Goal: Information Seeking & Learning: Learn about a topic

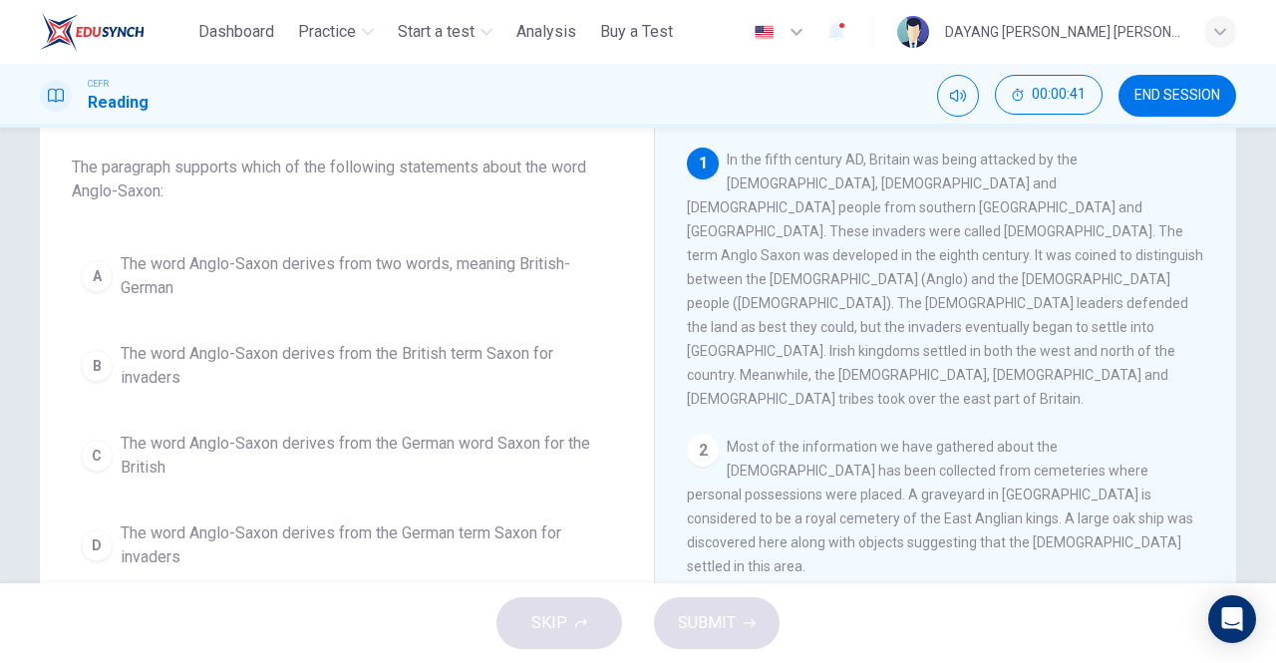
scroll to position [107, 0]
click at [96, 365] on div "B" at bounding box center [97, 367] width 32 height 32
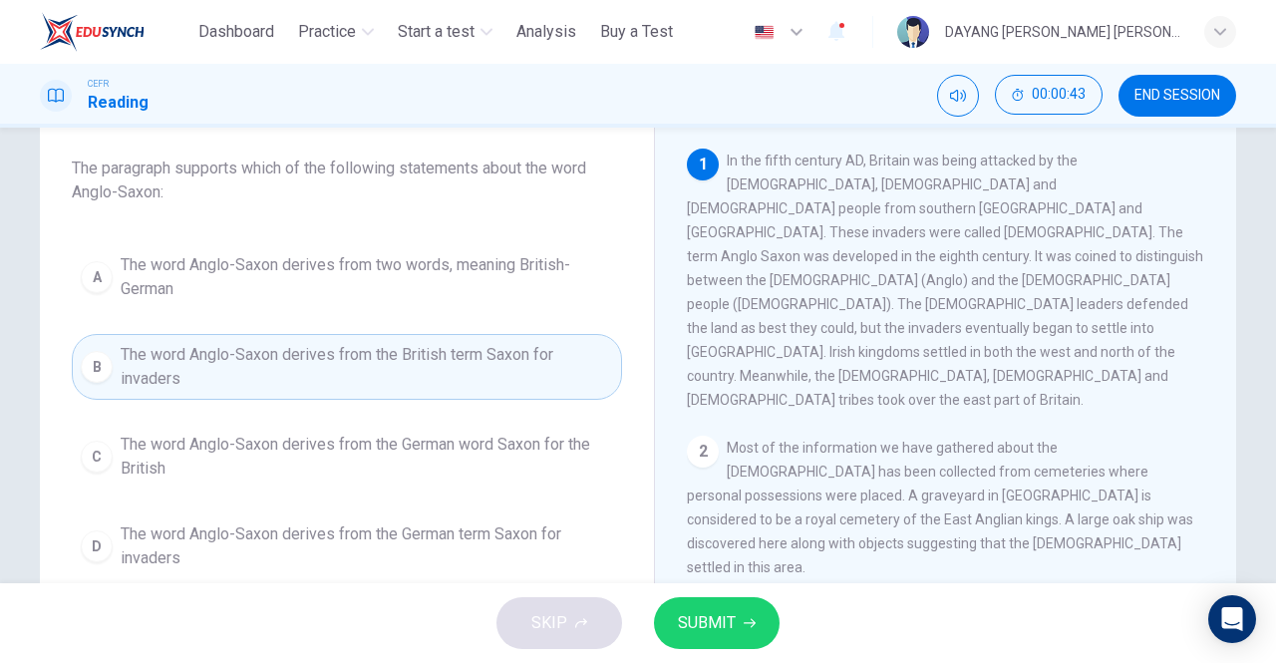
click at [706, 616] on span "SUBMIT" at bounding box center [707, 623] width 58 height 28
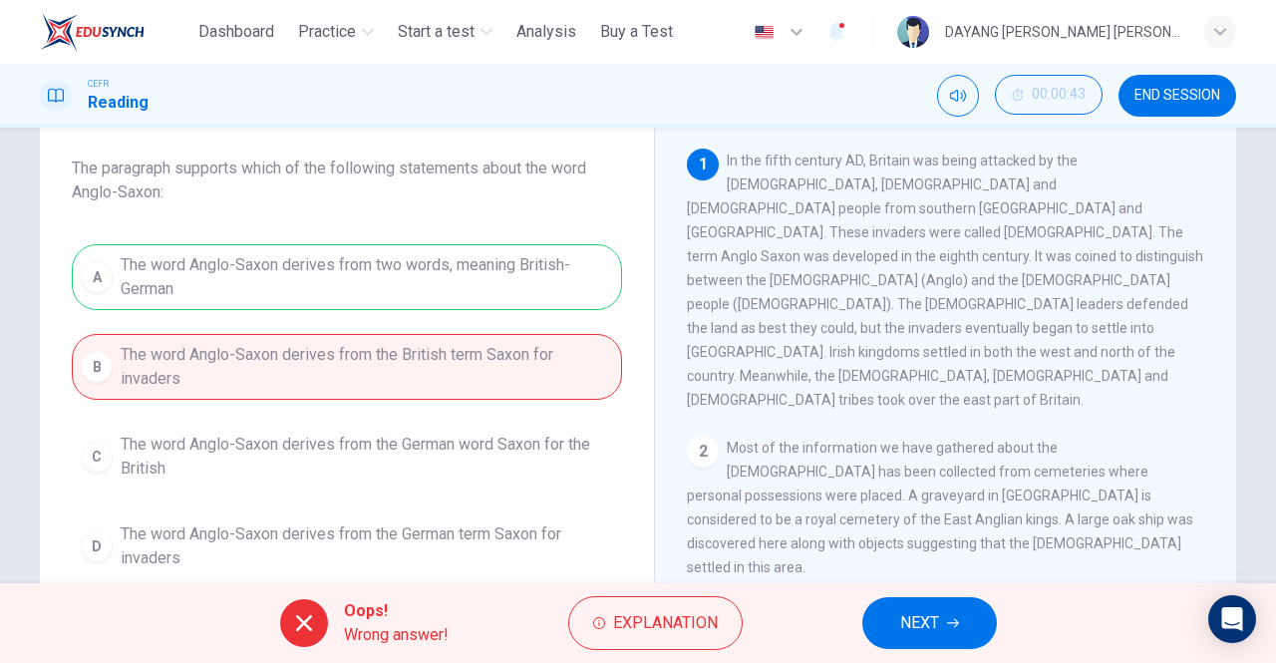
click at [969, 633] on button "NEXT" at bounding box center [929, 623] width 135 height 52
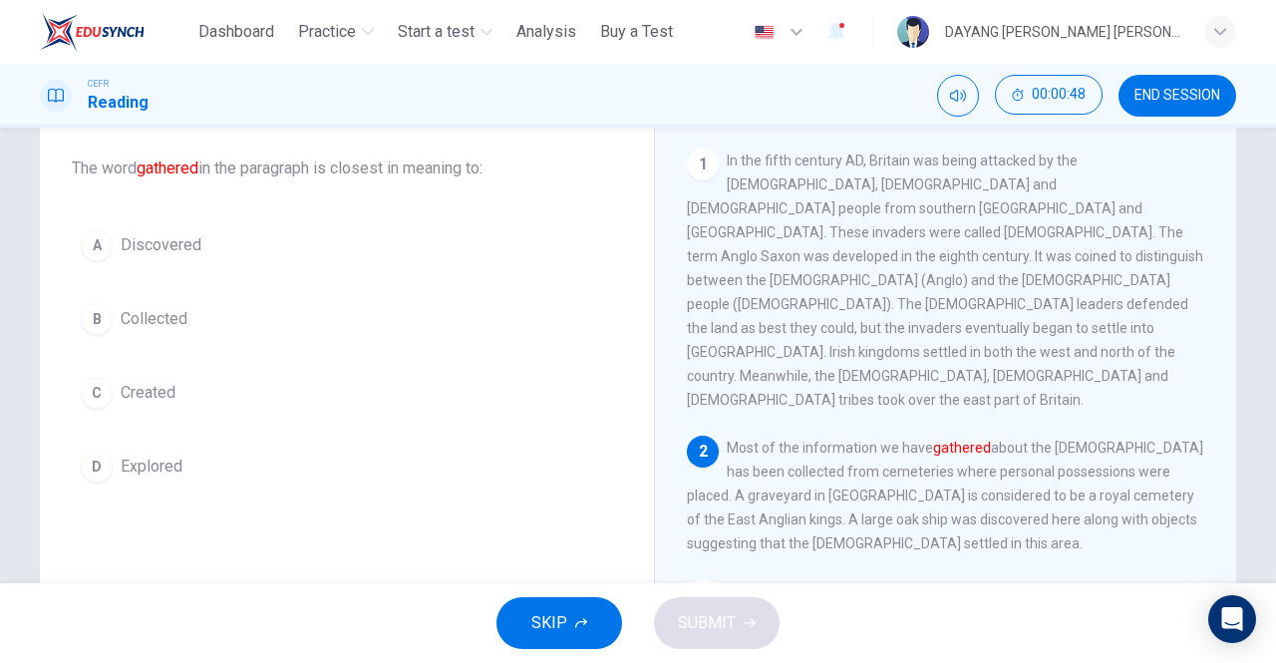
click at [96, 307] on div "B" at bounding box center [97, 319] width 32 height 32
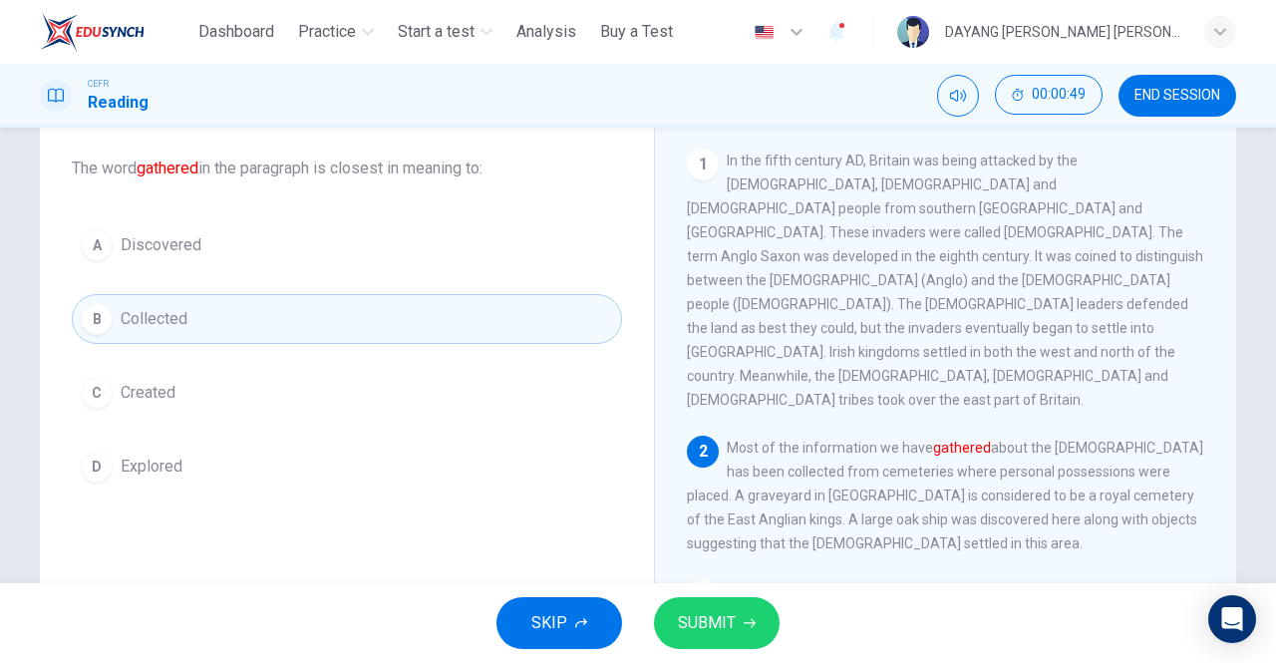
click at [710, 632] on span "SUBMIT" at bounding box center [707, 623] width 58 height 28
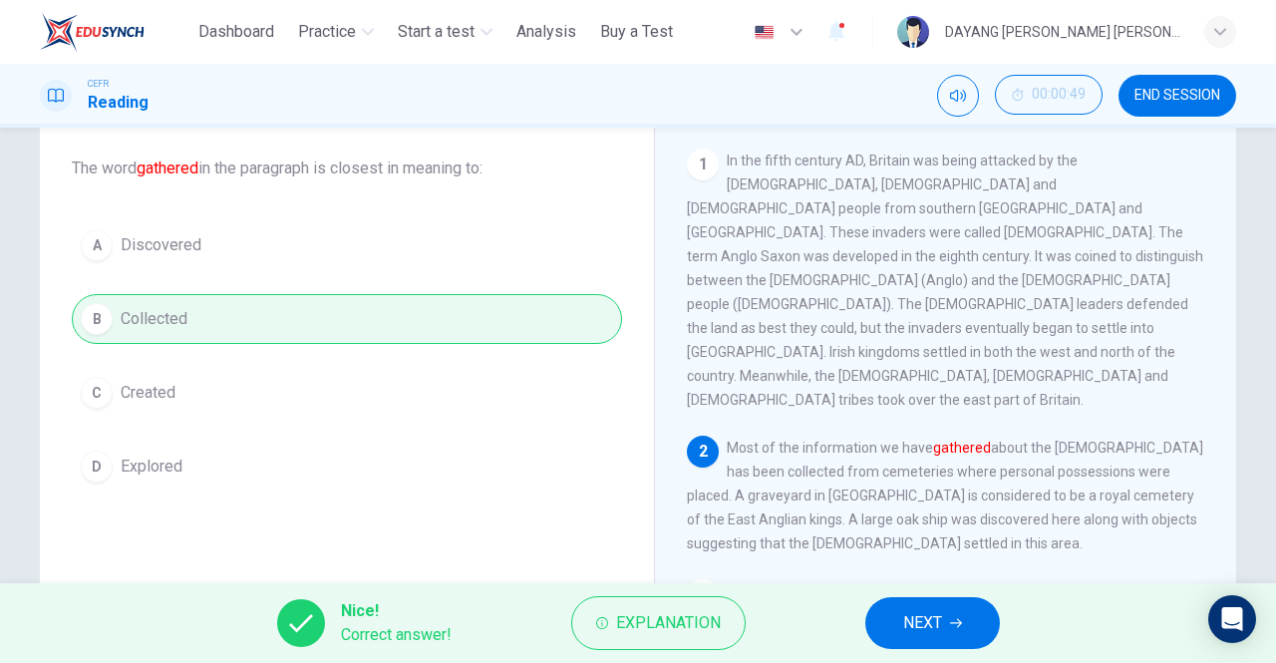
click at [904, 618] on span "NEXT" at bounding box center [922, 623] width 39 height 28
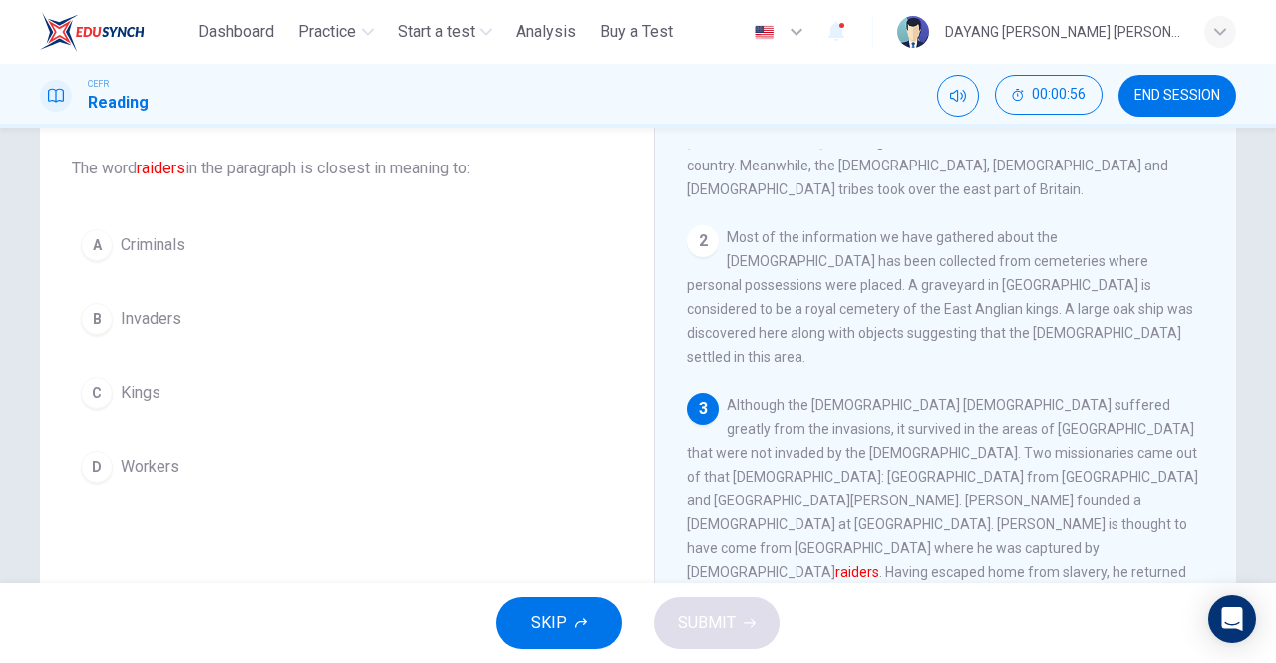
scroll to position [218, 0]
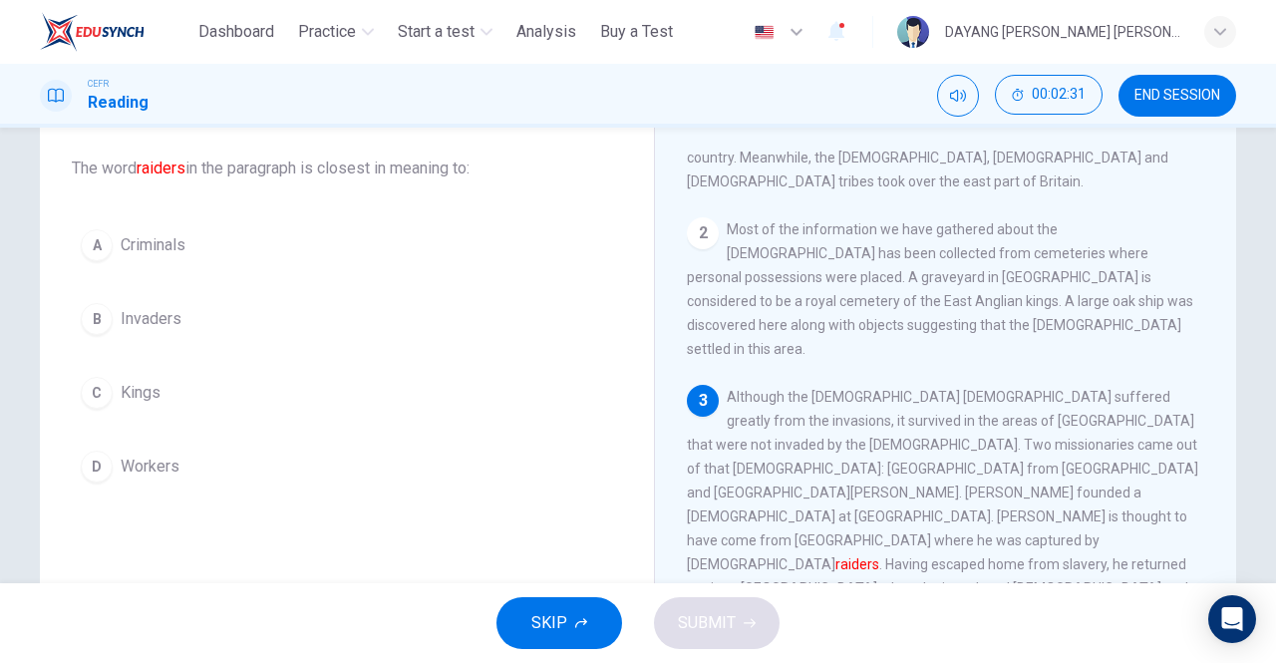
click at [93, 321] on div "B" at bounding box center [97, 319] width 32 height 32
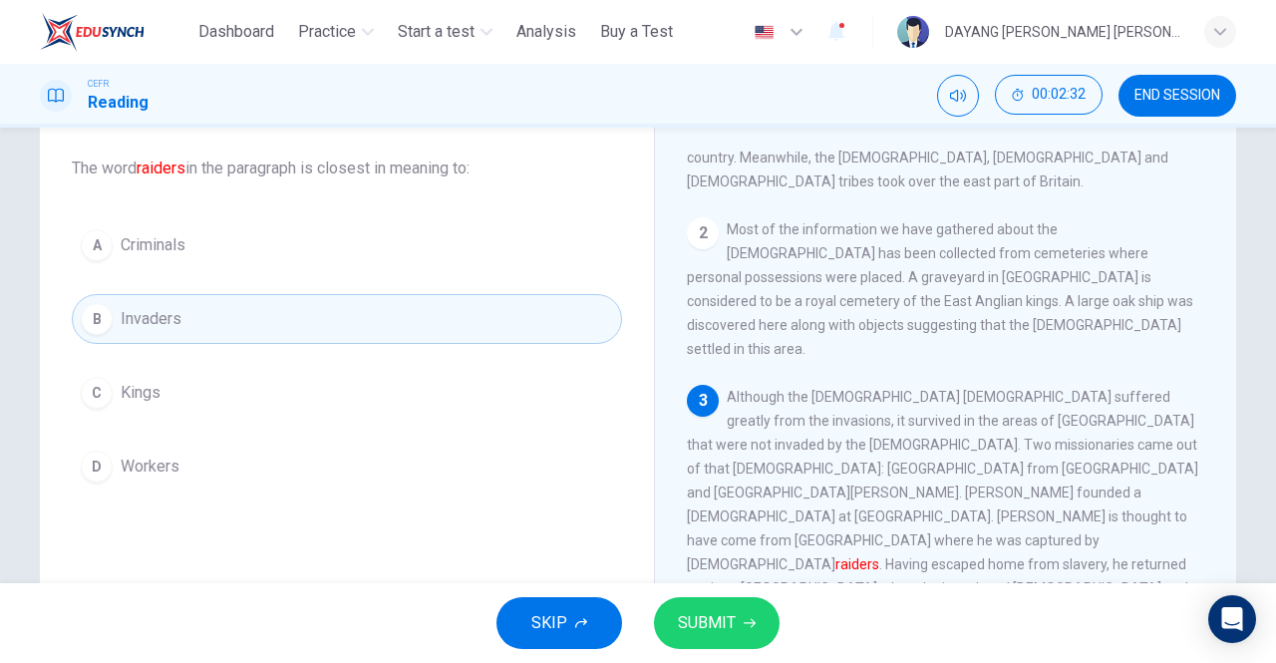
click at [704, 646] on button "SUBMIT" at bounding box center [717, 623] width 126 height 52
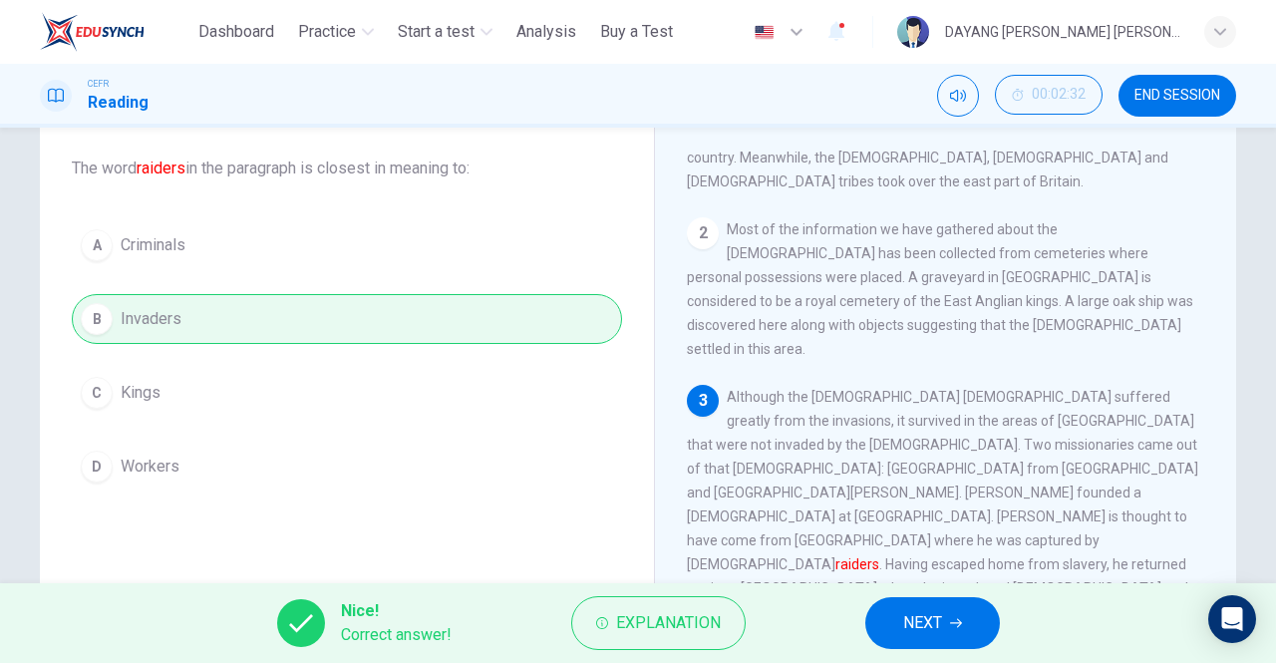
click at [908, 622] on span "NEXT" at bounding box center [922, 623] width 39 height 28
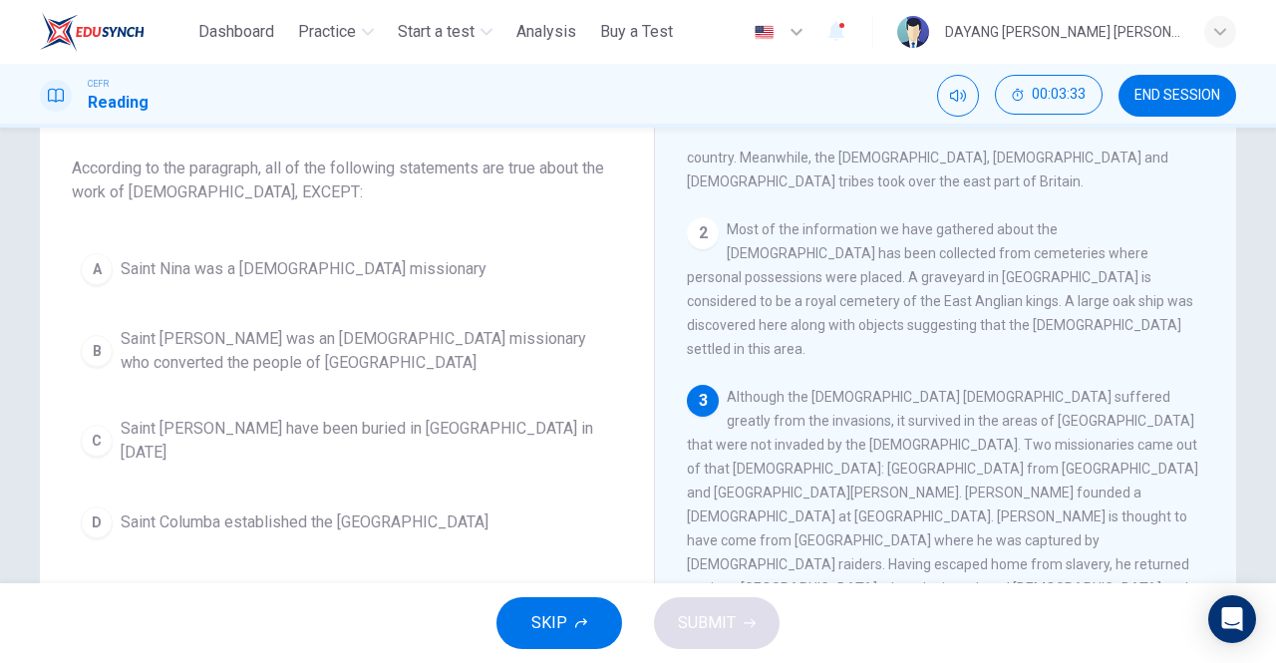
click at [107, 506] on div "D" at bounding box center [97, 522] width 32 height 32
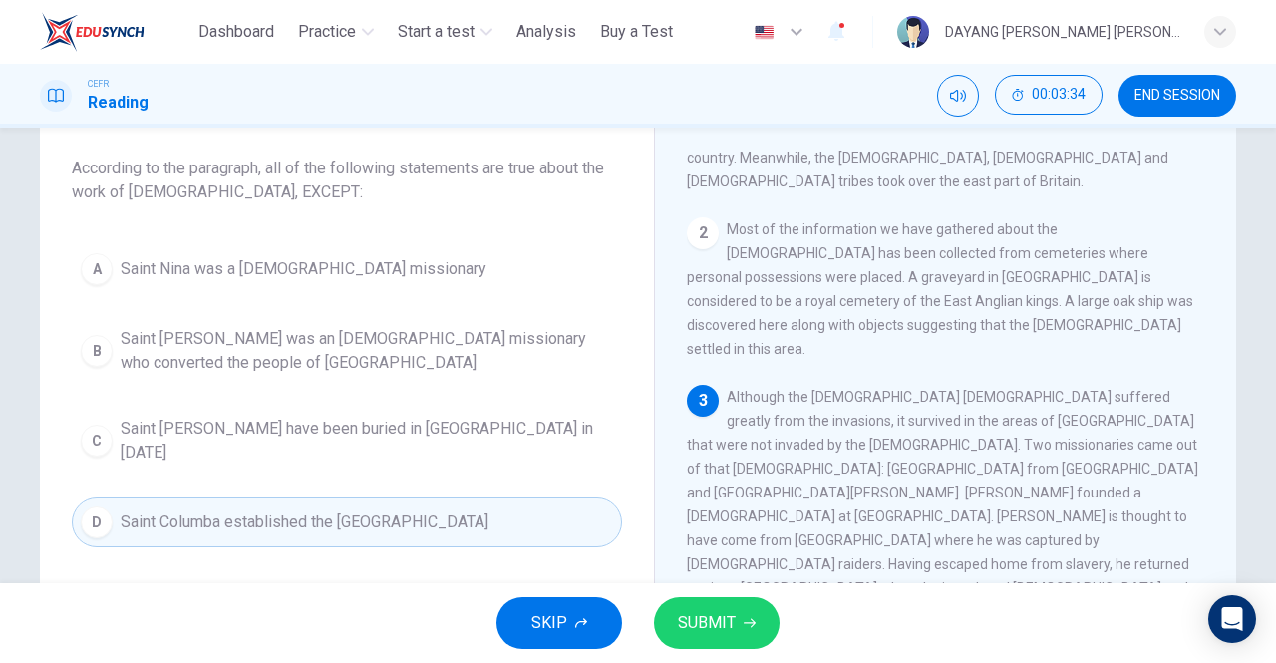
click at [726, 634] on span "SUBMIT" at bounding box center [707, 623] width 58 height 28
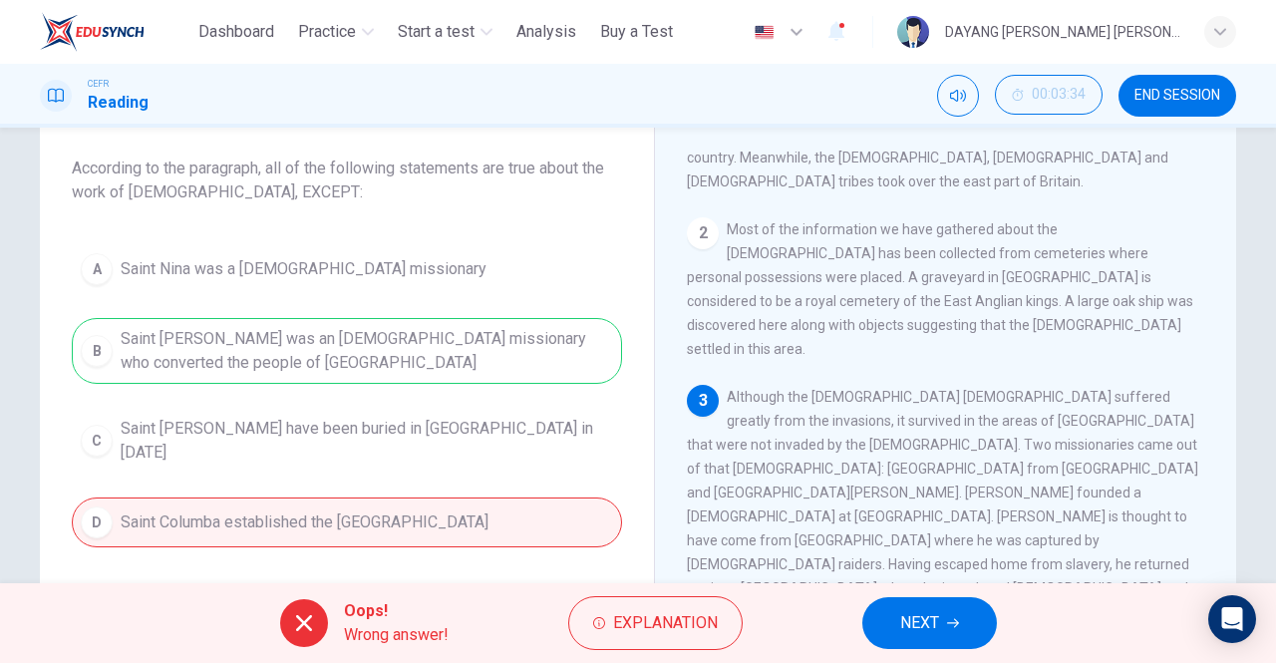
click at [949, 622] on icon "button" at bounding box center [953, 623] width 12 height 9
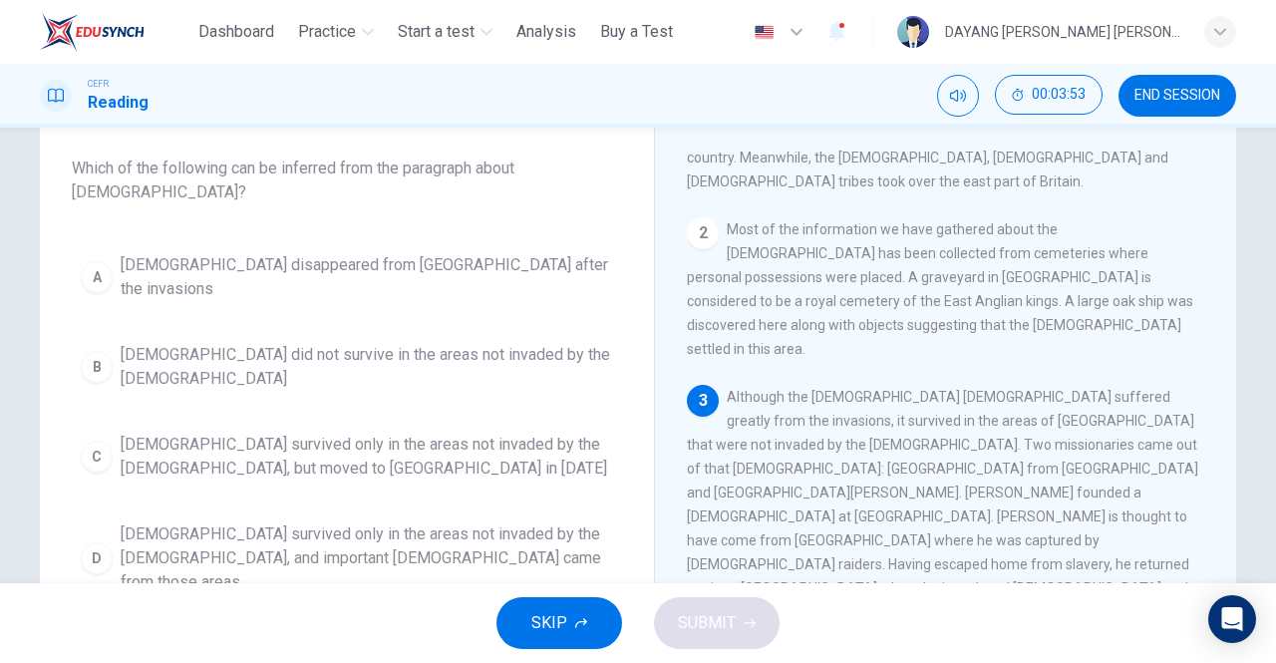
click at [136, 343] on span "[DEMOGRAPHIC_DATA] did not survive in the areas not invaded by the [DEMOGRAPHIC…" at bounding box center [367, 367] width 492 height 48
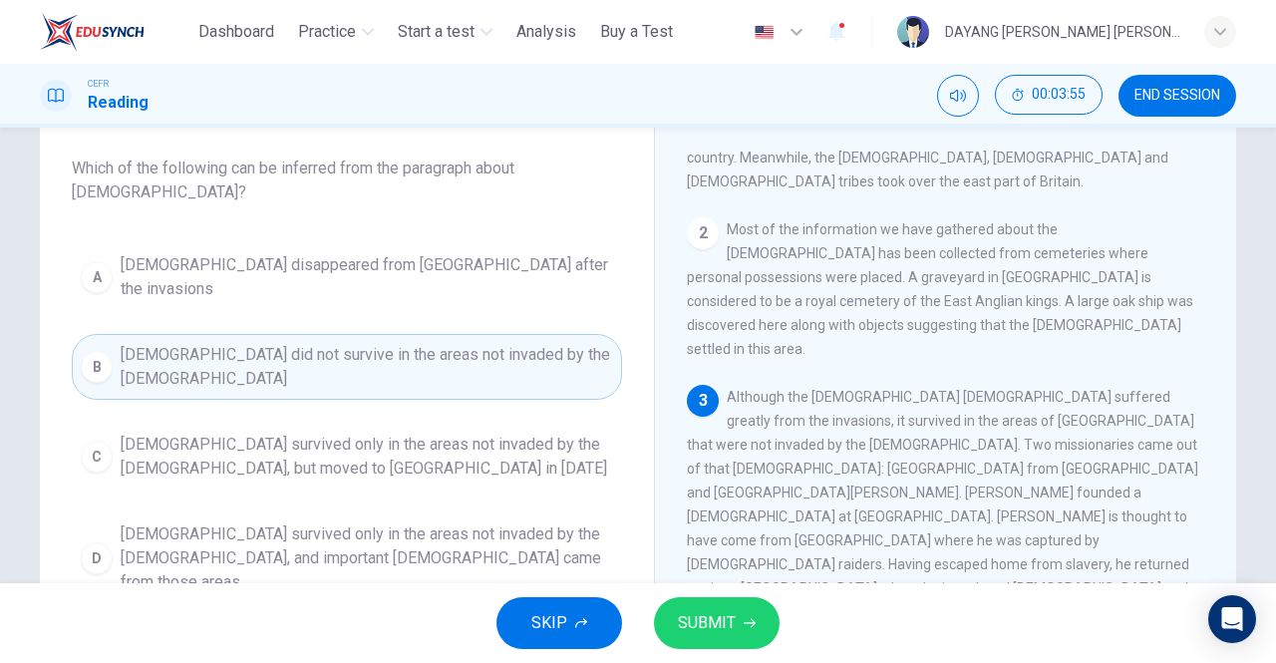
click at [728, 631] on span "SUBMIT" at bounding box center [707, 623] width 58 height 28
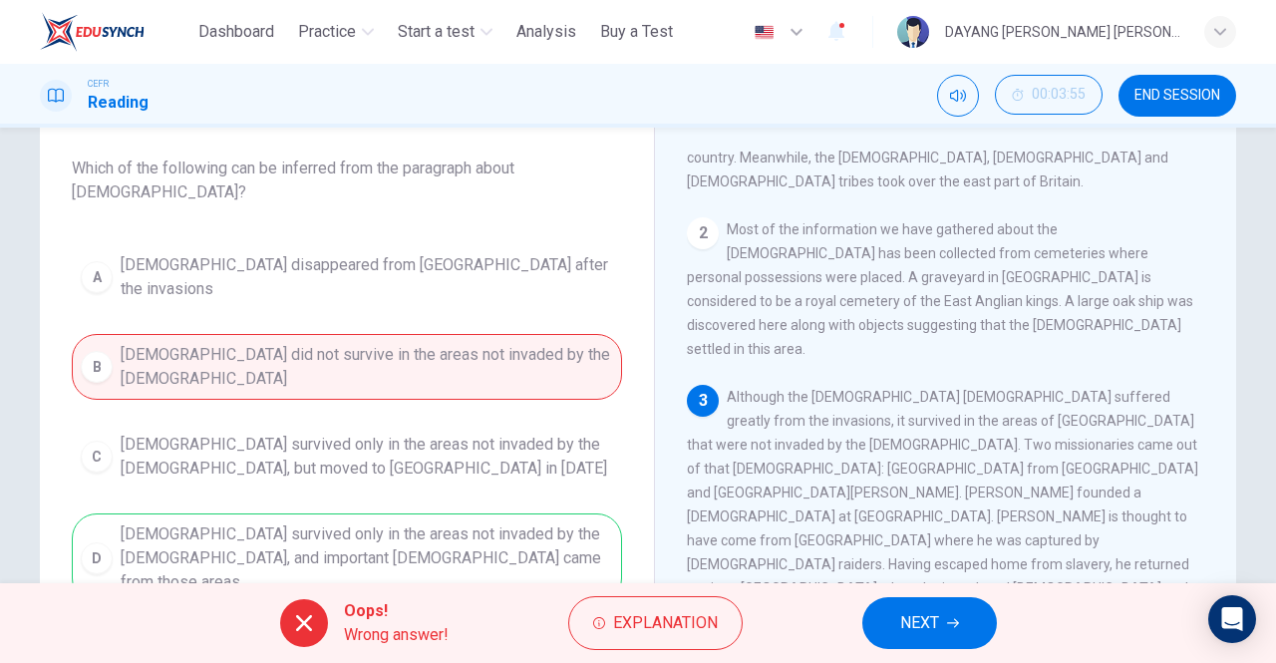
click at [921, 632] on span "NEXT" at bounding box center [919, 623] width 39 height 28
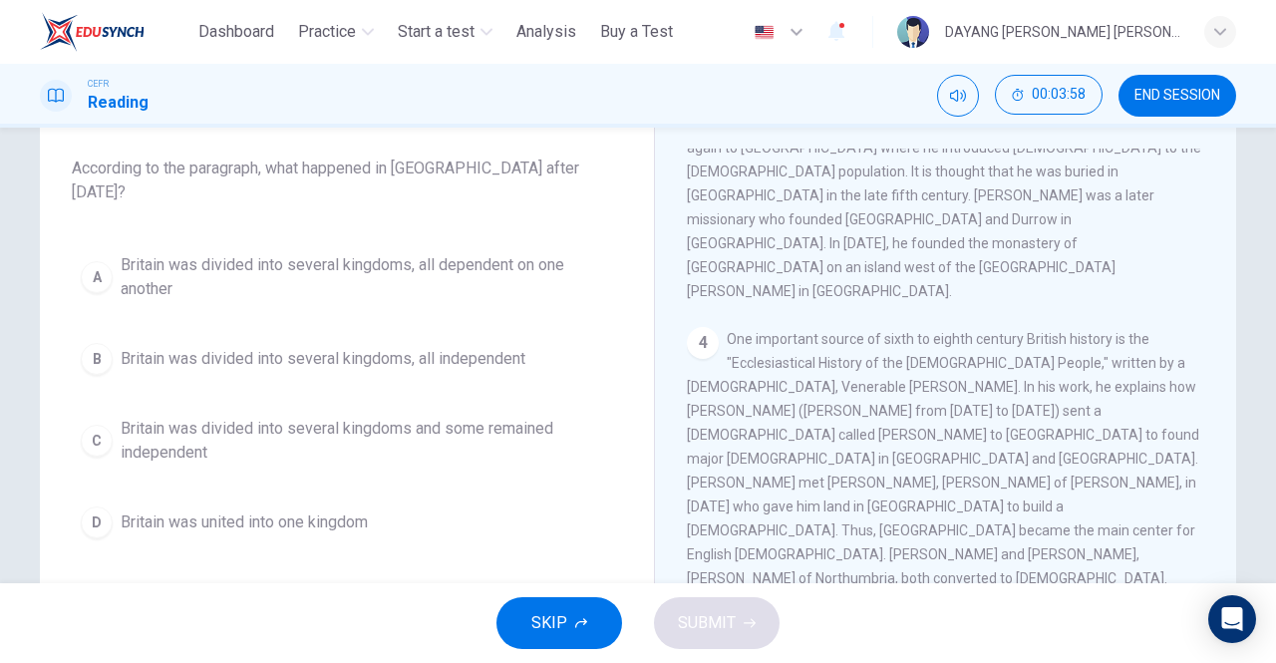
scroll to position [660, 0]
click at [136, 372] on div "A Britain was divided into several kingdoms, all dependent on one another B Bri…" at bounding box center [347, 395] width 550 height 303
click at [96, 357] on button "B Britain was divided into several kingdoms, all independent" at bounding box center [347, 359] width 550 height 50
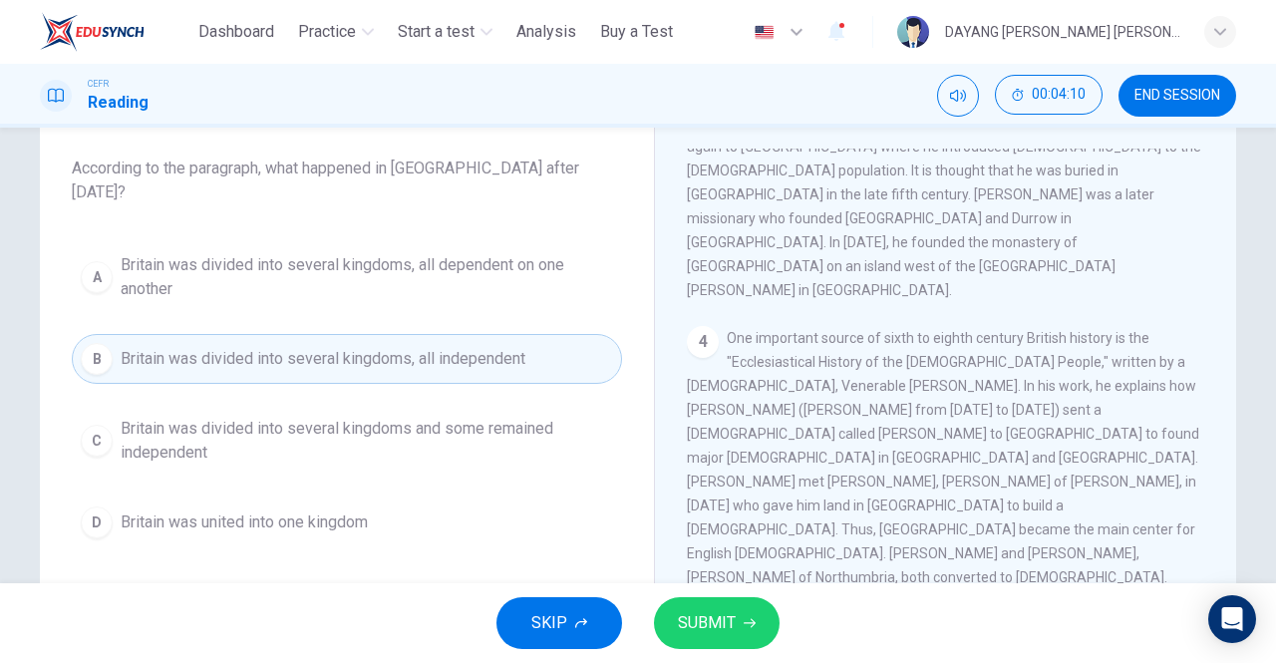
click at [710, 620] on span "SUBMIT" at bounding box center [707, 623] width 58 height 28
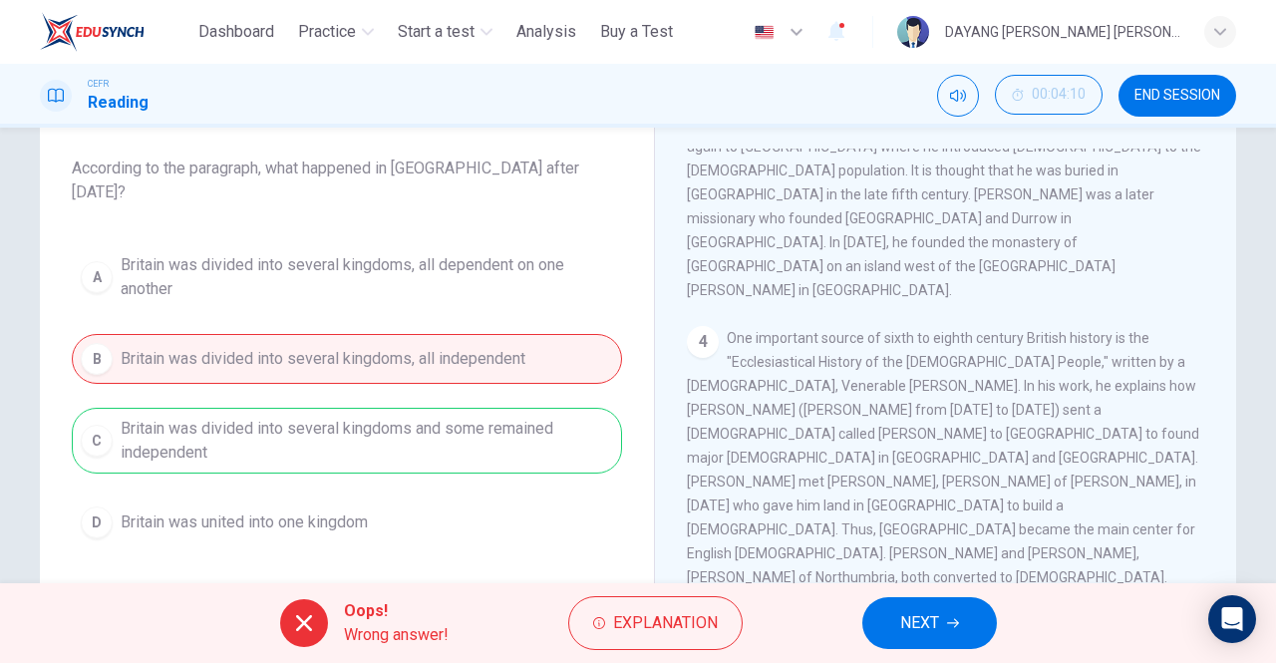
click at [910, 634] on span "NEXT" at bounding box center [919, 623] width 39 height 28
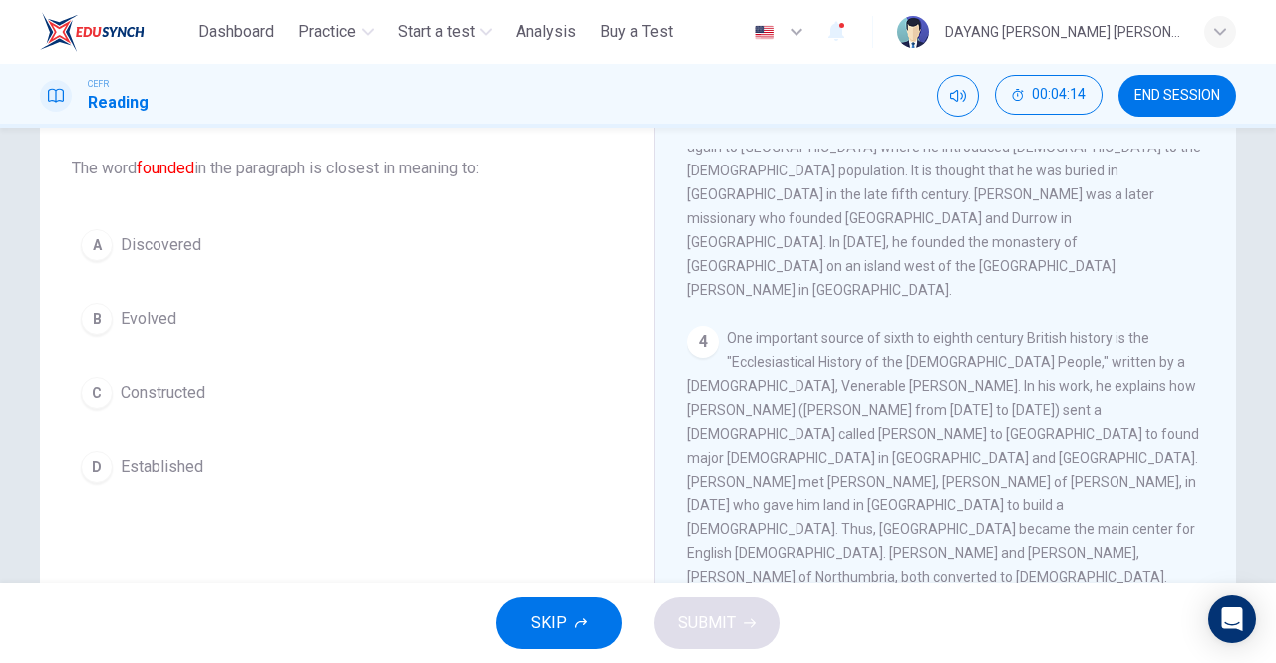
click at [96, 236] on div "A" at bounding box center [97, 245] width 32 height 32
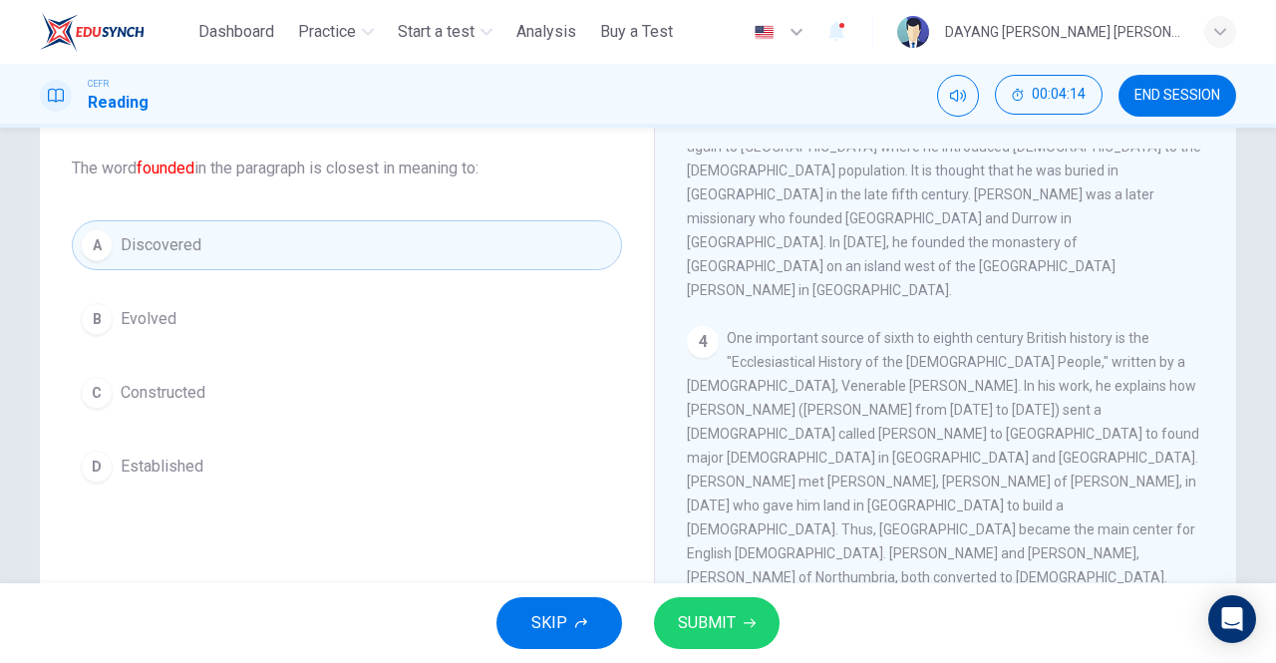
click at [720, 632] on span "SUBMIT" at bounding box center [707, 623] width 58 height 28
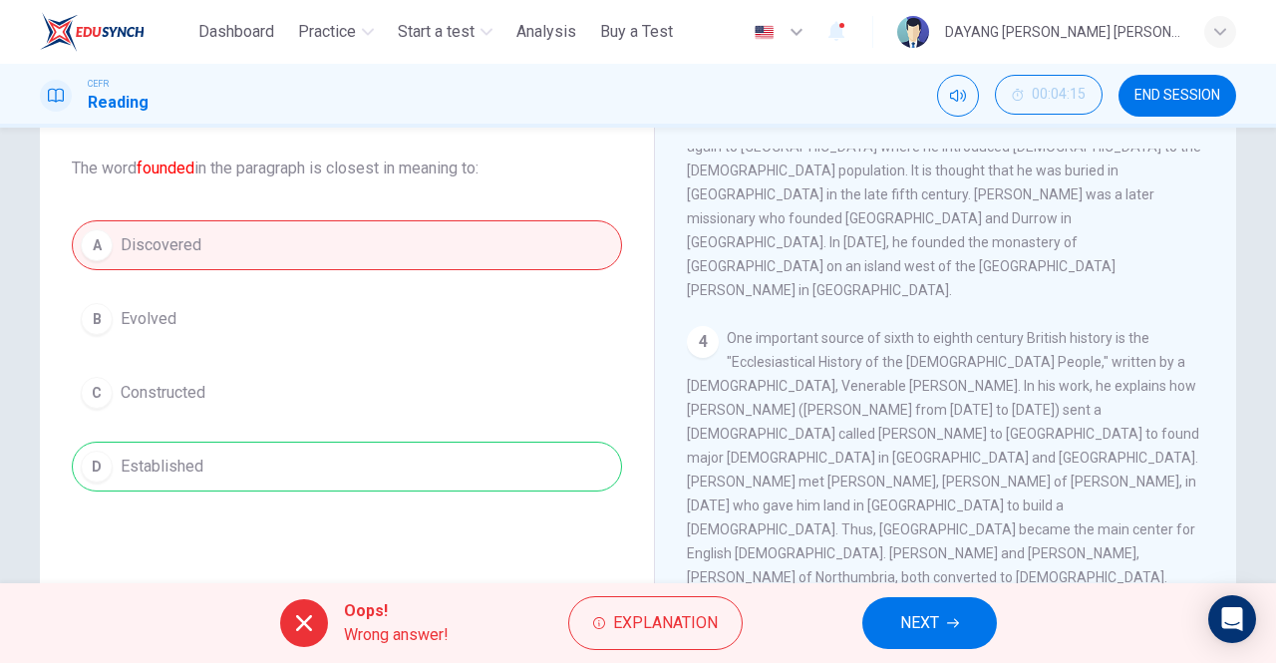
click at [914, 636] on span "NEXT" at bounding box center [919, 623] width 39 height 28
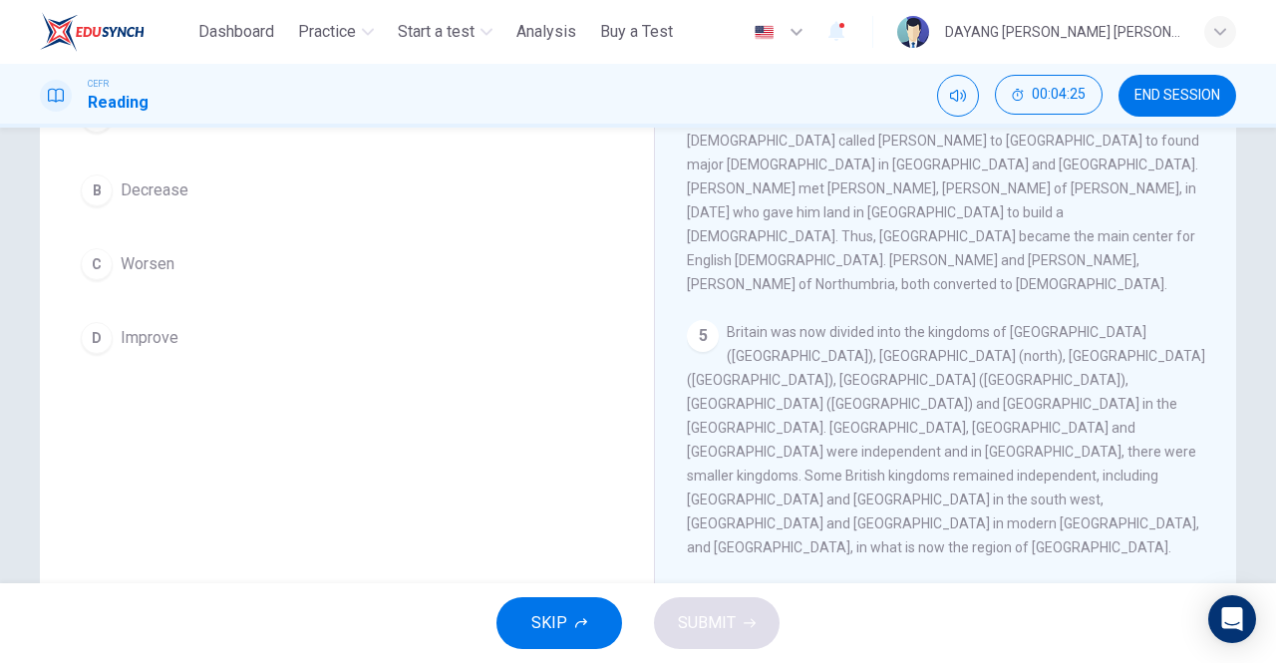
scroll to position [162, 0]
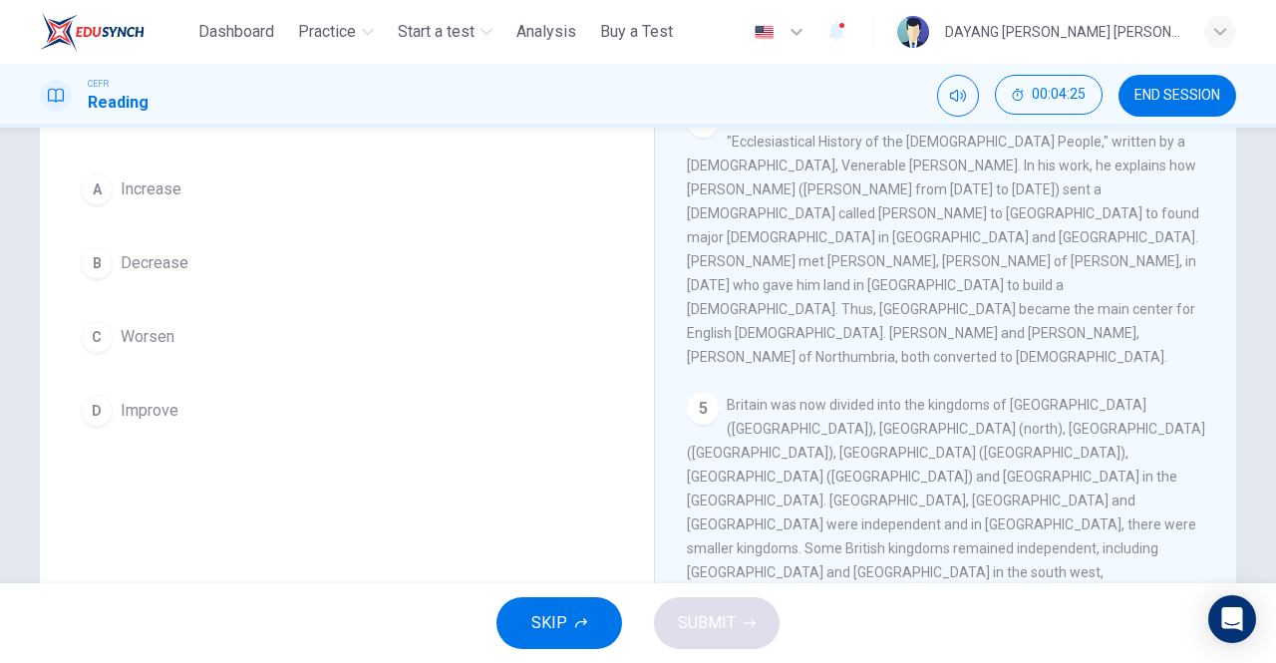
click at [108, 253] on div "B" at bounding box center [97, 263] width 32 height 32
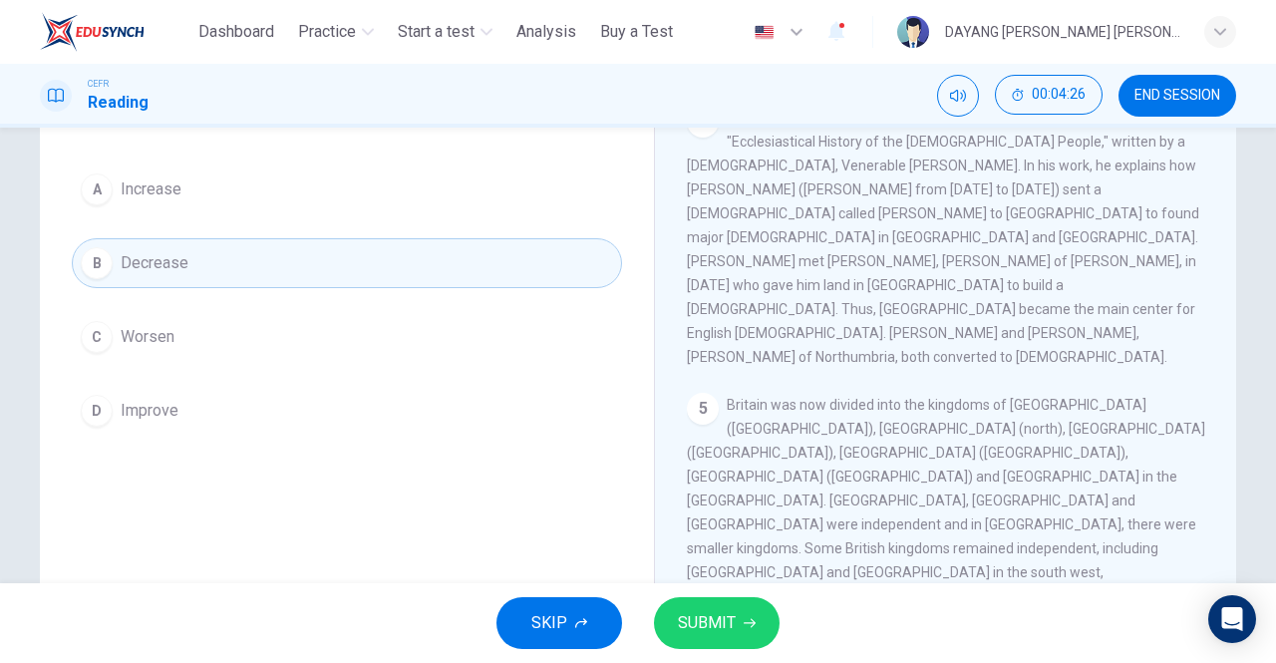
click at [688, 618] on span "SUBMIT" at bounding box center [707, 623] width 58 height 28
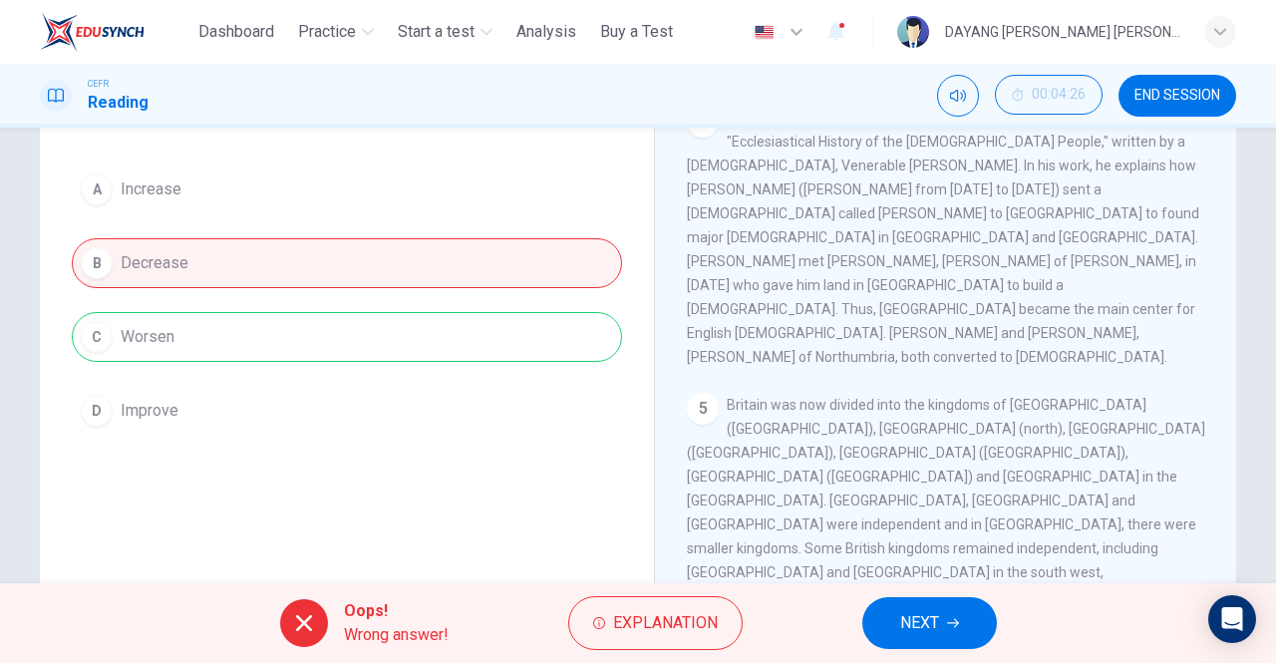
click at [911, 624] on span "NEXT" at bounding box center [919, 623] width 39 height 28
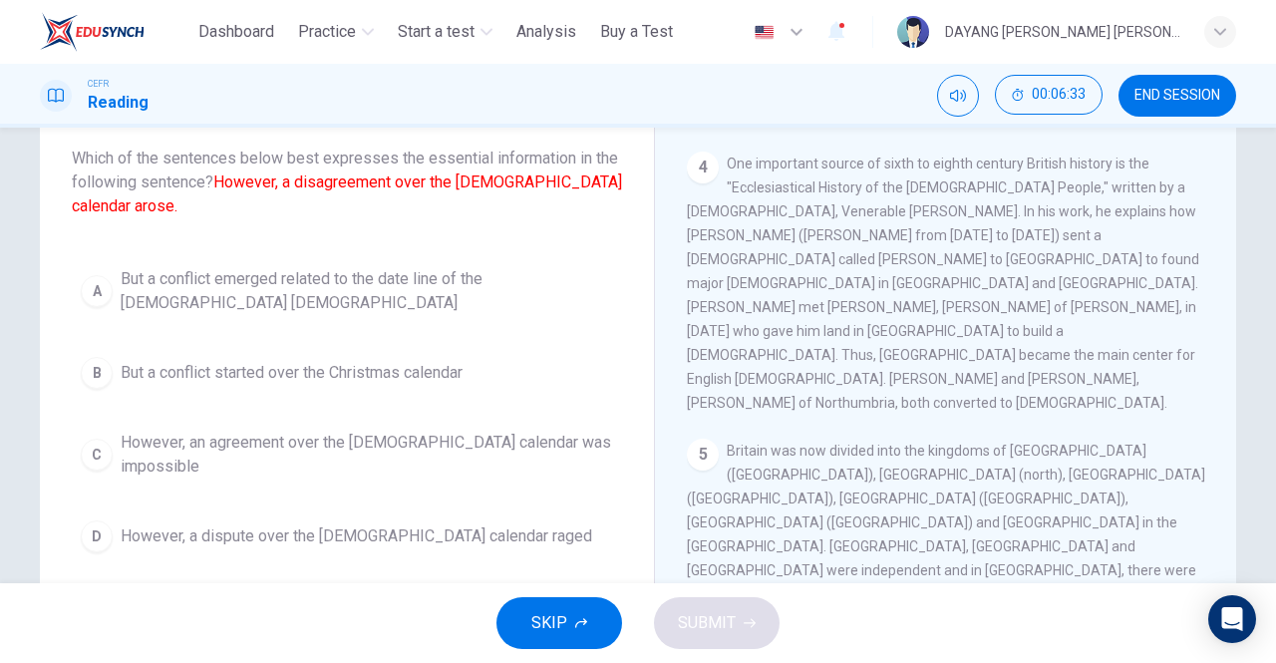
scroll to position [118, 0]
click at [104, 274] on div "A" at bounding box center [97, 290] width 32 height 32
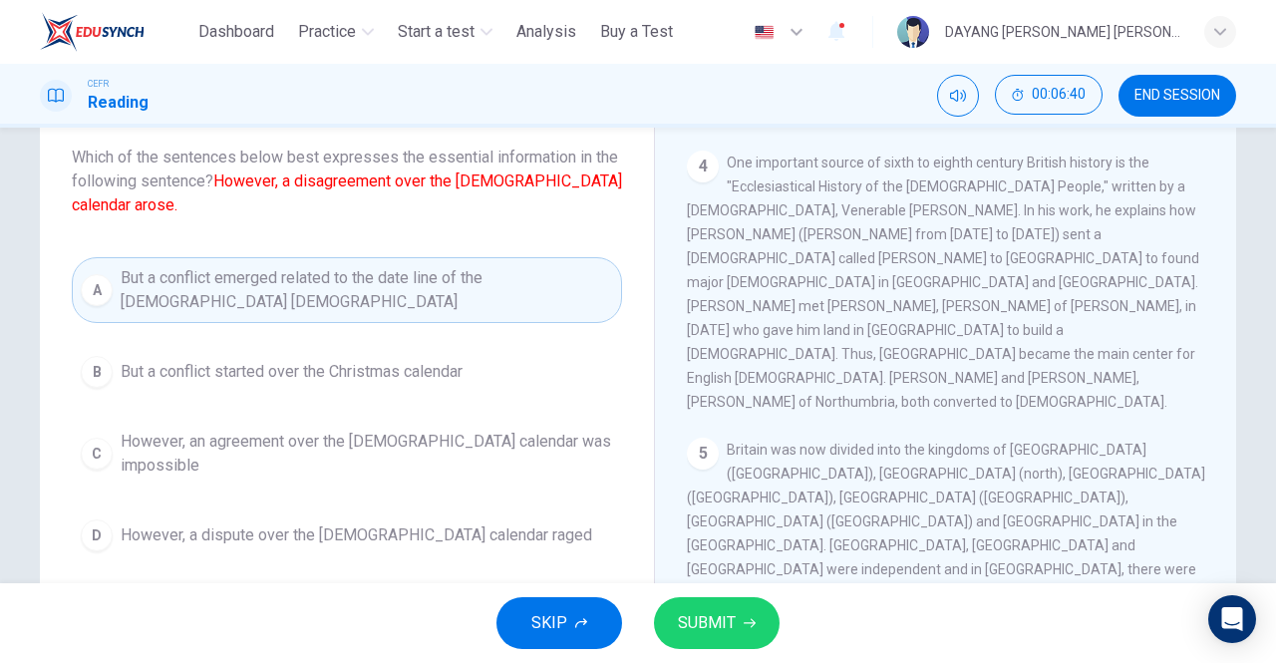
click at [696, 648] on button "SUBMIT" at bounding box center [717, 623] width 126 height 52
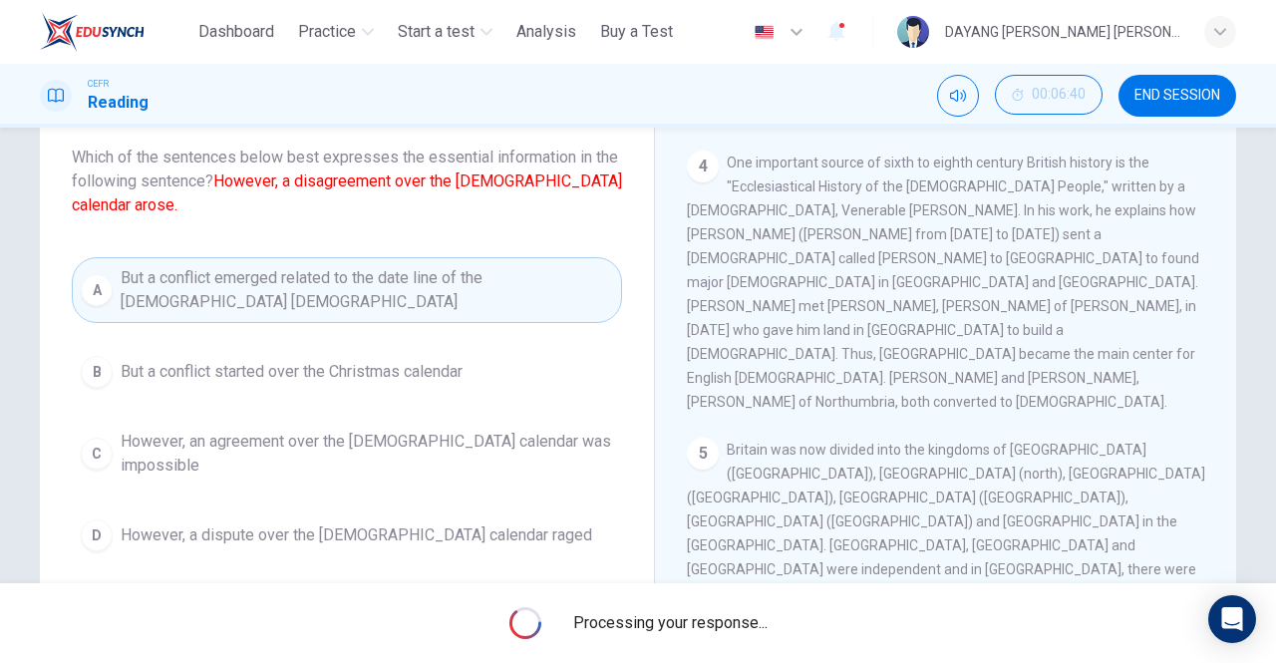
click at [698, 649] on div "Processing your response..." at bounding box center [638, 623] width 1276 height 80
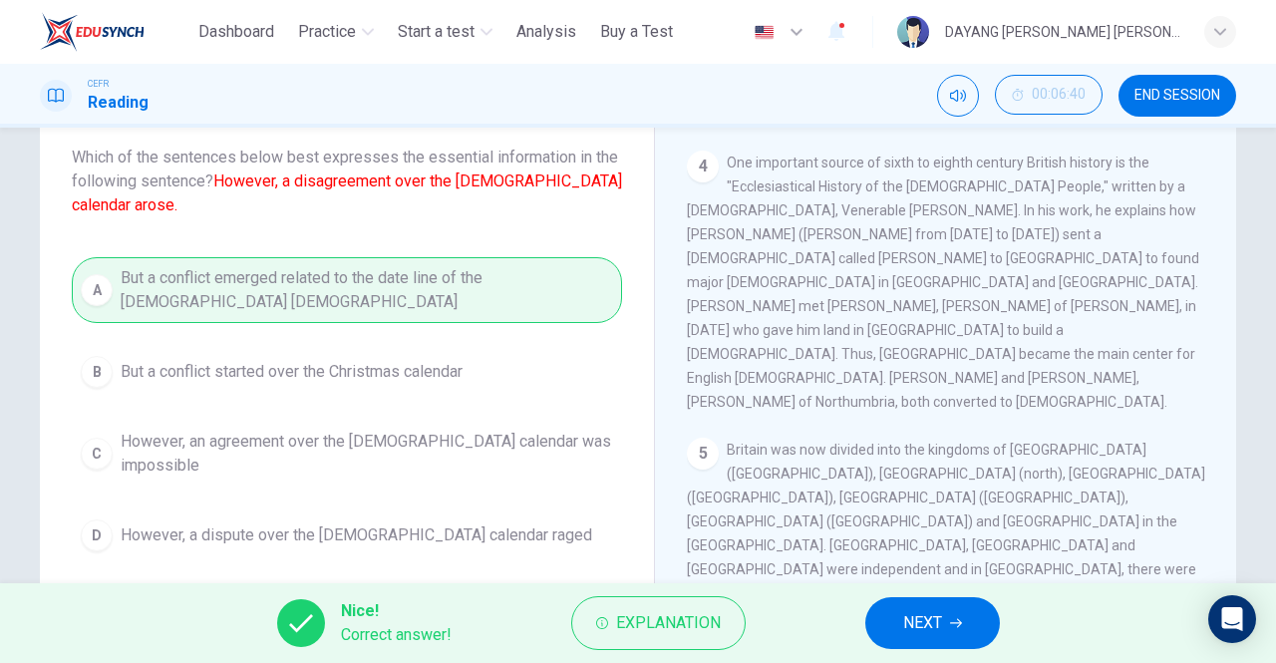
click at [936, 584] on div "Nice! Correct answer! Explanation NEXT" at bounding box center [638, 623] width 1276 height 80
click at [938, 620] on span "NEXT" at bounding box center [922, 623] width 39 height 28
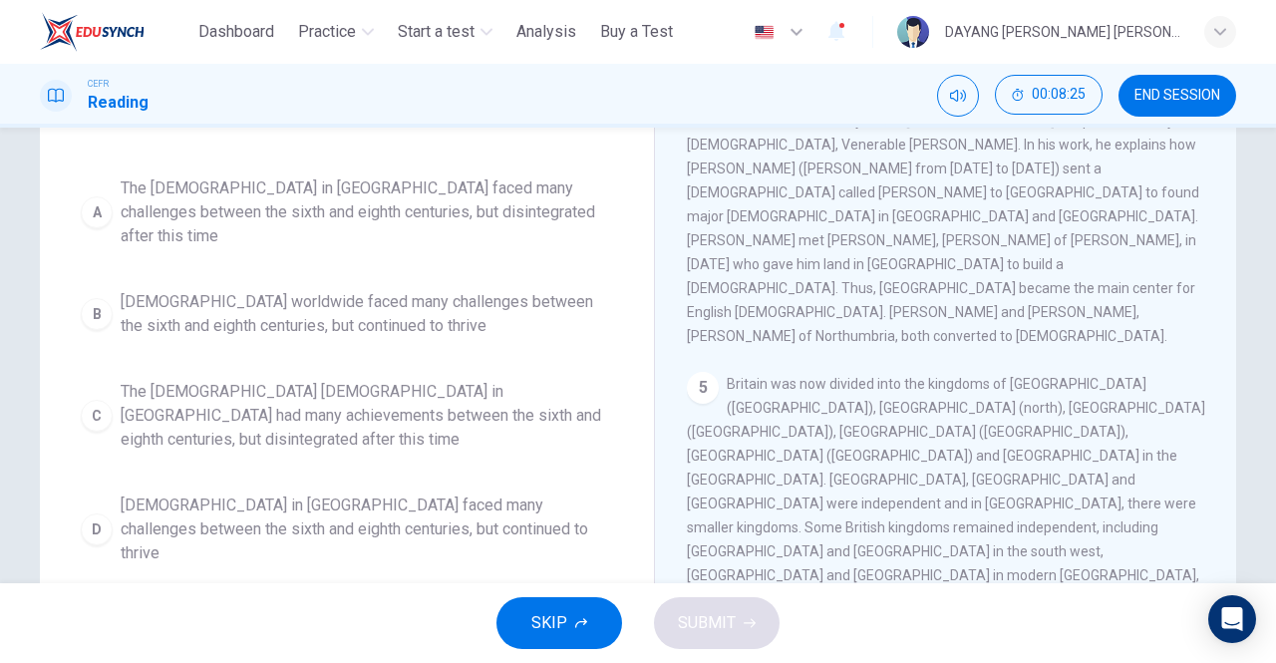
scroll to position [183, 0]
click at [126, 493] on span "[DEMOGRAPHIC_DATA] in [GEOGRAPHIC_DATA] faced many challenges between the sixth…" at bounding box center [367, 529] width 492 height 72
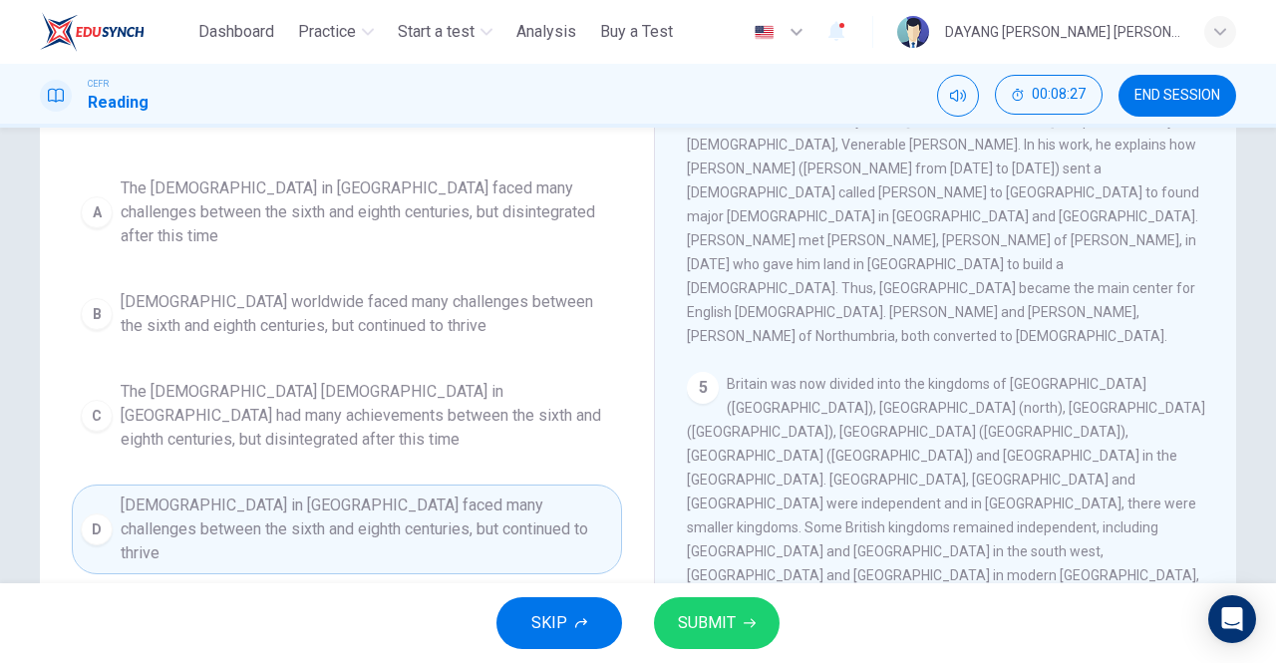
click at [730, 627] on span "SUBMIT" at bounding box center [707, 623] width 58 height 28
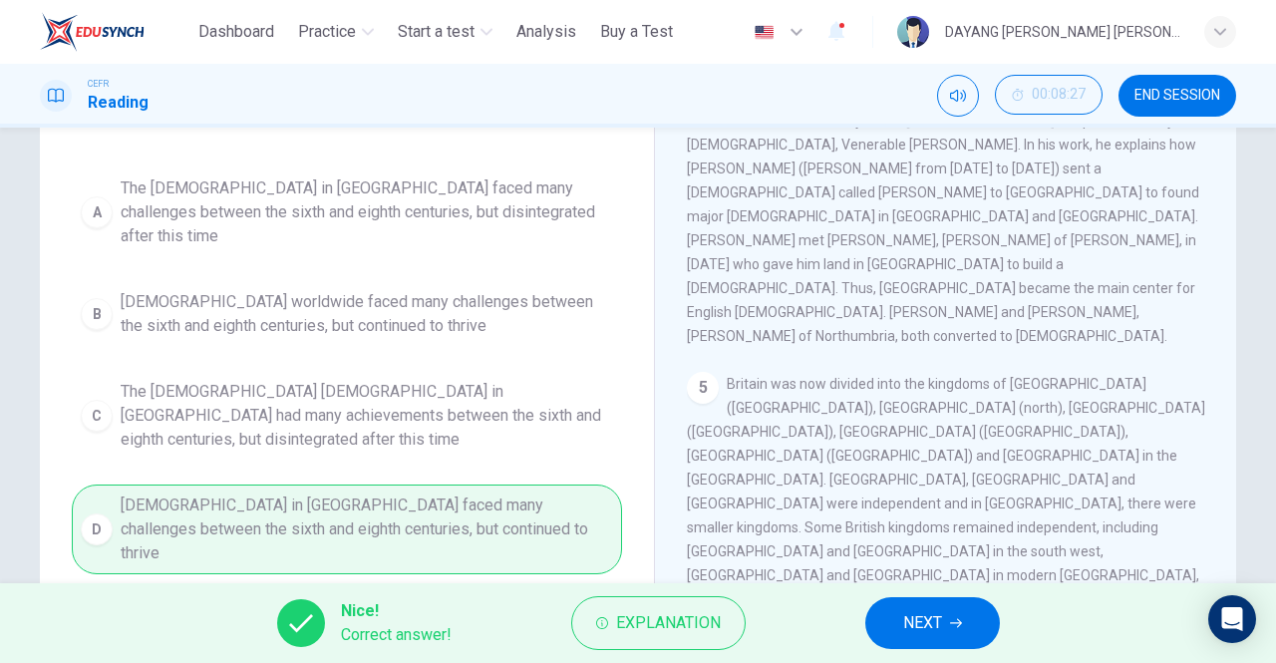
click at [927, 627] on span "NEXT" at bounding box center [922, 623] width 39 height 28
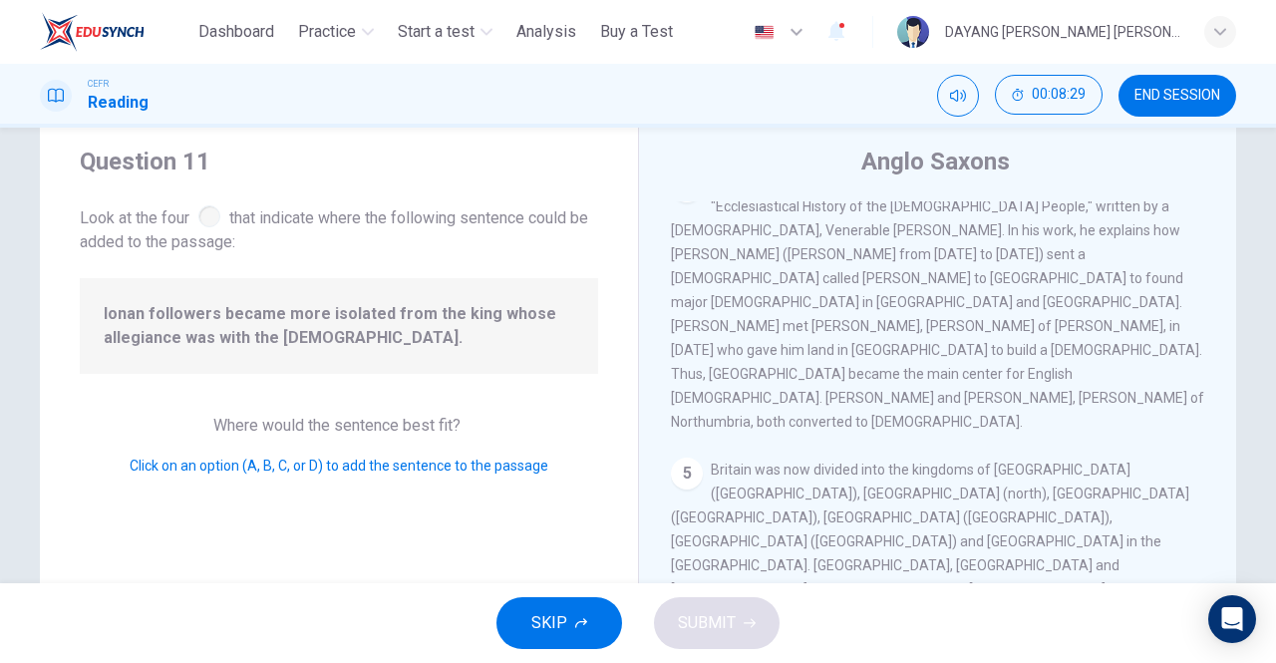
scroll to position [55, 0]
click at [722, 630] on span "SUBMIT" at bounding box center [707, 623] width 58 height 28
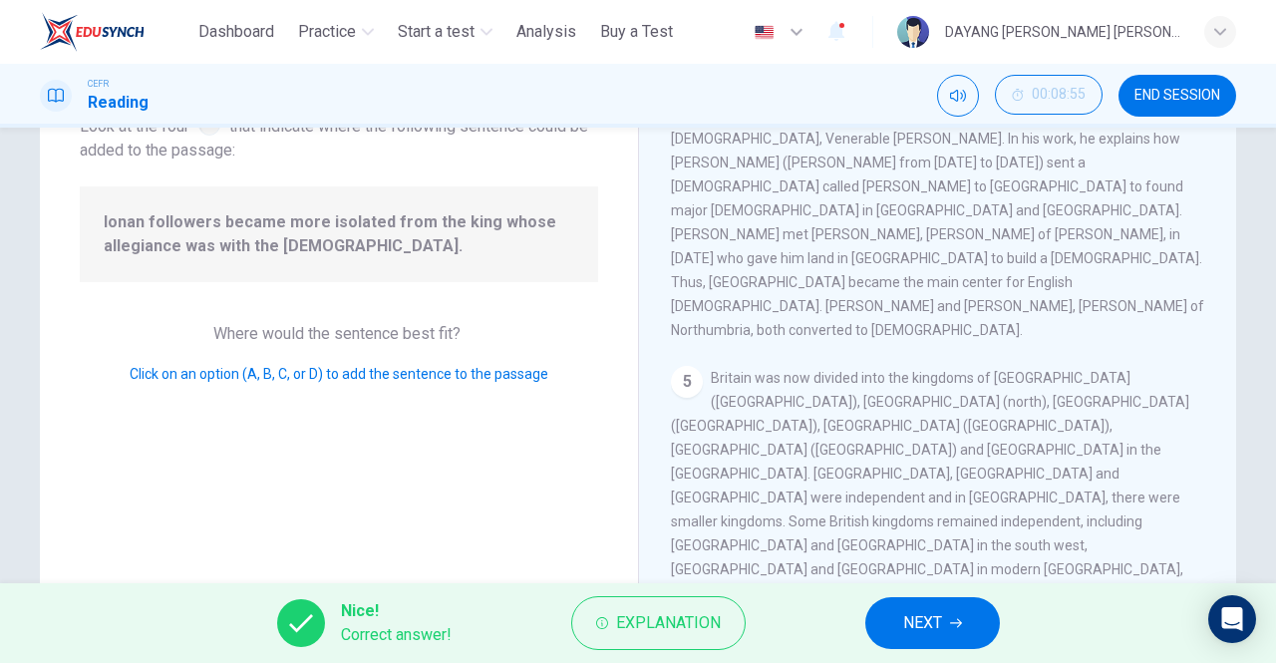
scroll to position [143, 0]
click at [924, 610] on span "NEXT" at bounding box center [922, 623] width 39 height 28
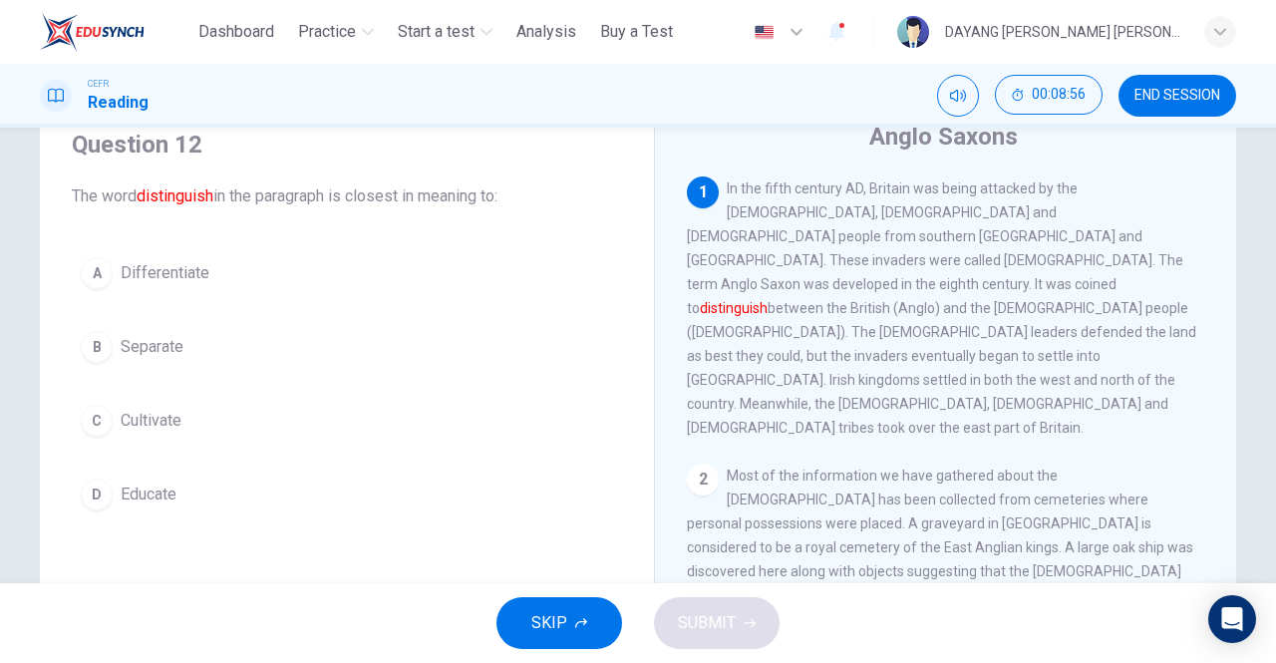
scroll to position [78, 0]
click at [89, 259] on div "A" at bounding box center [97, 274] width 32 height 32
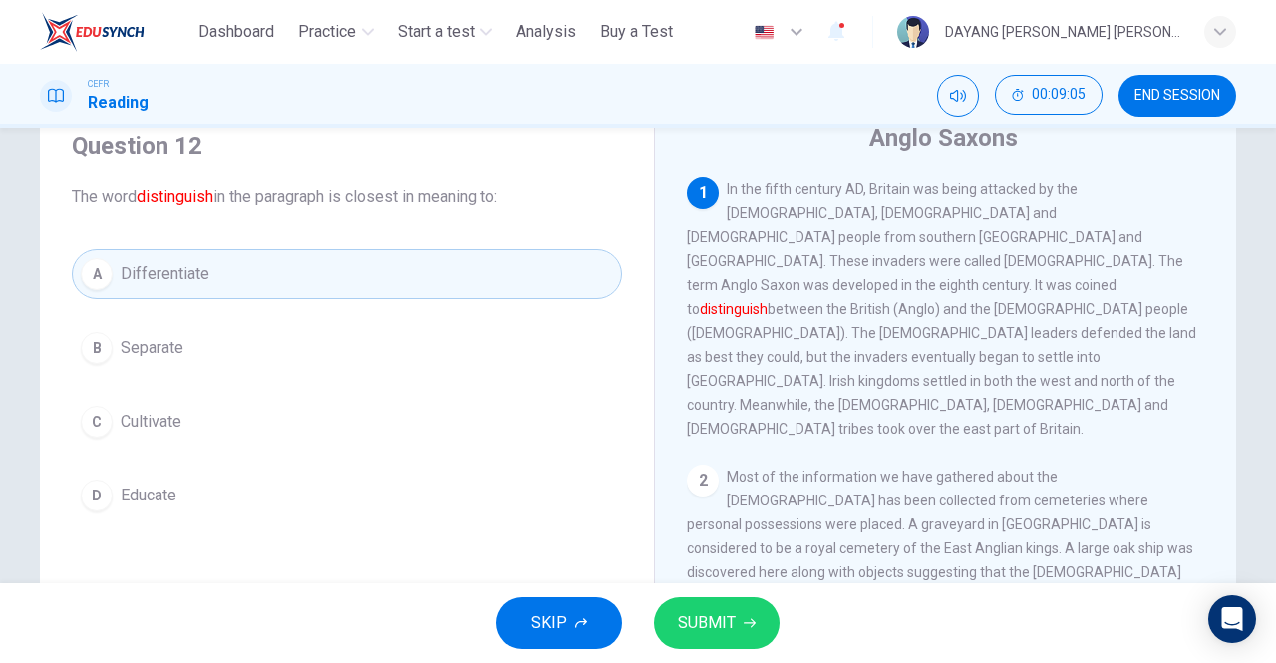
click at [704, 613] on span "SUBMIT" at bounding box center [707, 623] width 58 height 28
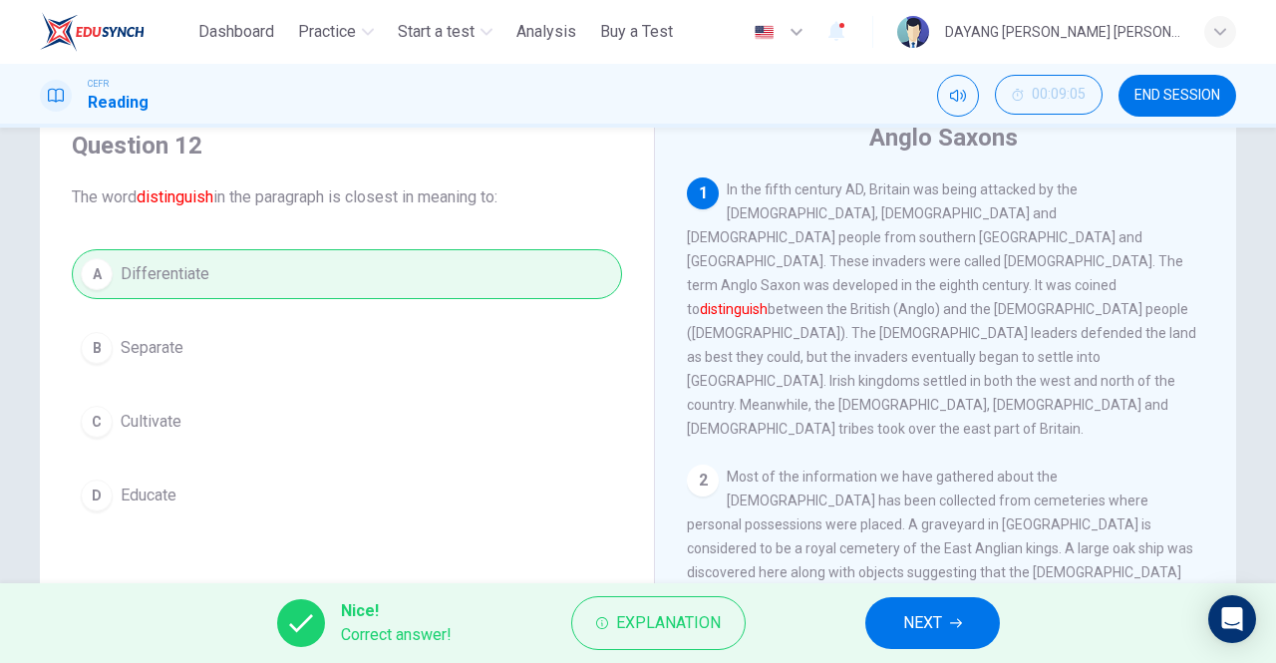
click at [929, 646] on button "NEXT" at bounding box center [932, 623] width 135 height 52
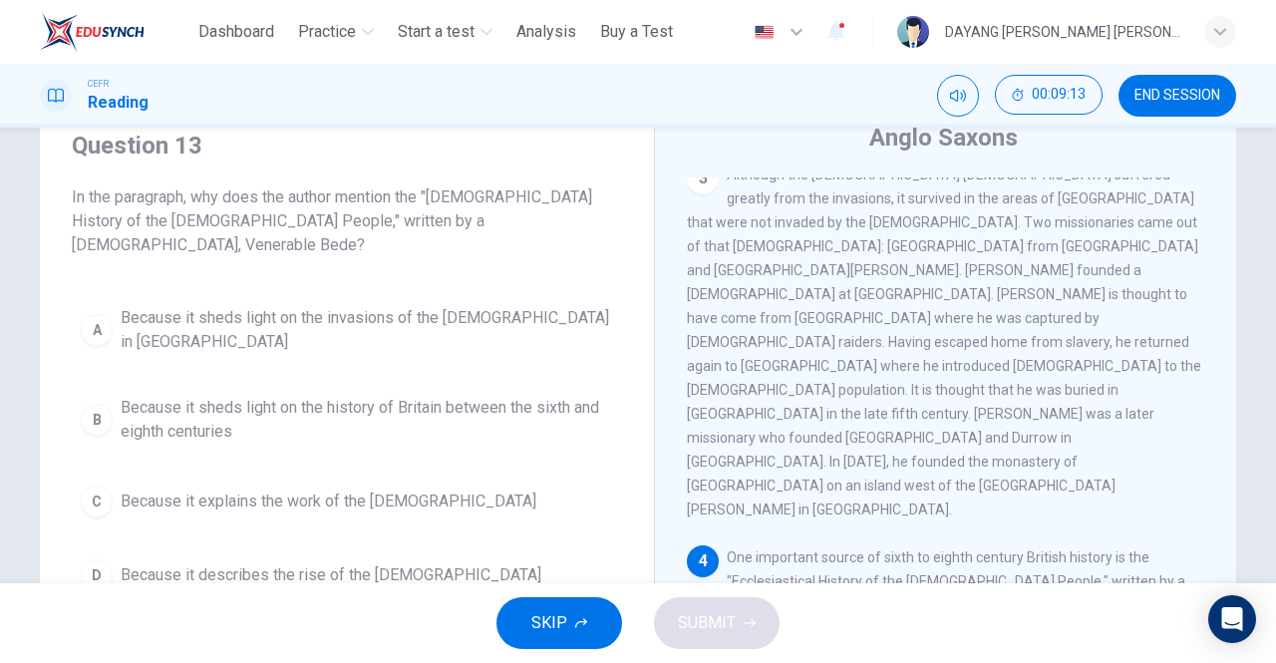
scroll to position [470, 0]
click at [158, 396] on span "Because it sheds light on the history of Britain between the sixth and eighth c…" at bounding box center [367, 420] width 492 height 48
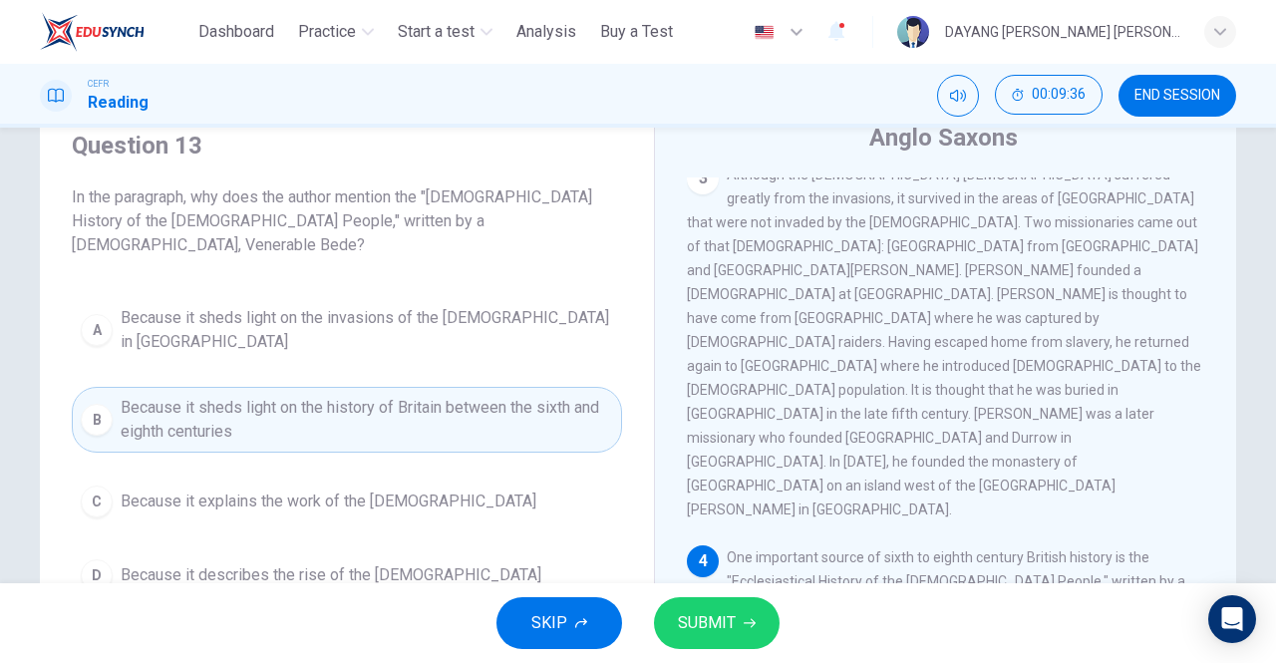
click at [725, 636] on span "SUBMIT" at bounding box center [707, 623] width 58 height 28
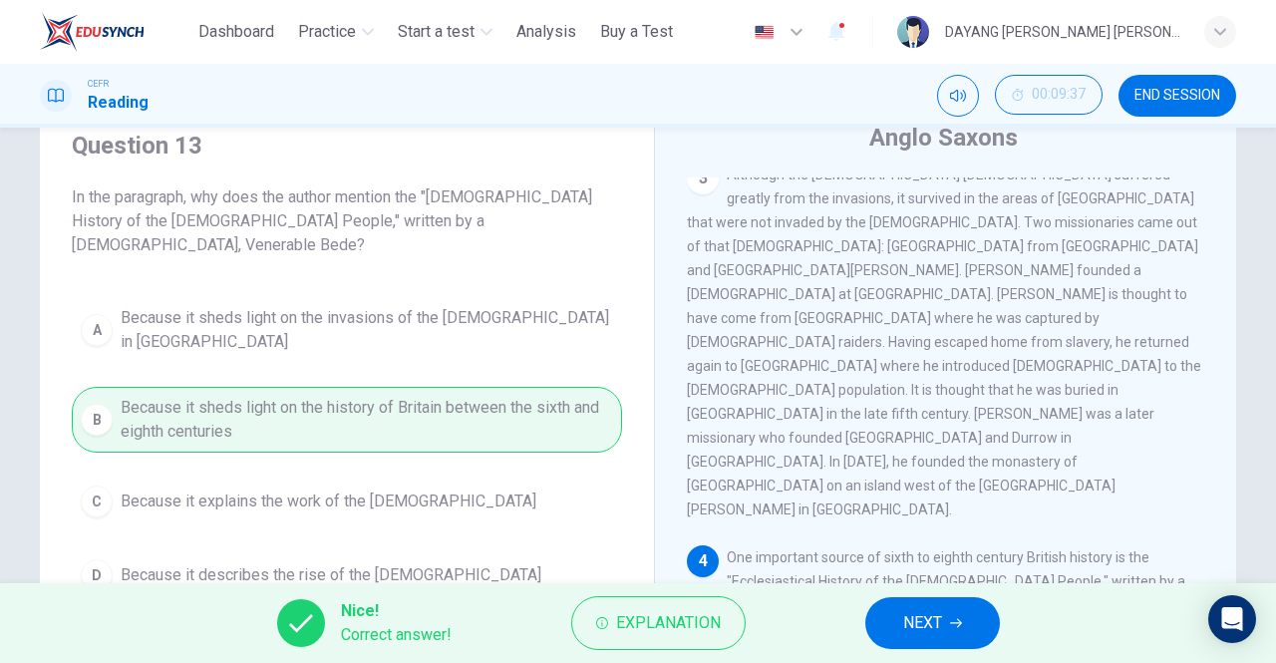
click at [903, 614] on span "NEXT" at bounding box center [922, 623] width 39 height 28
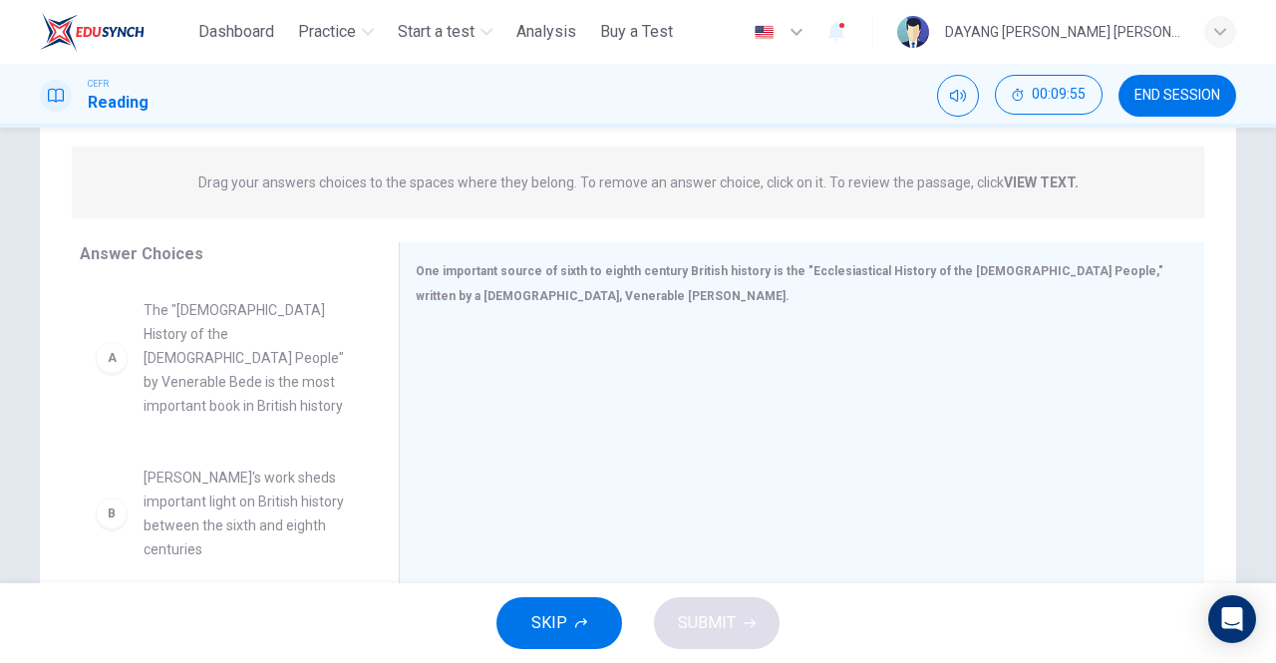
scroll to position [228, 0]
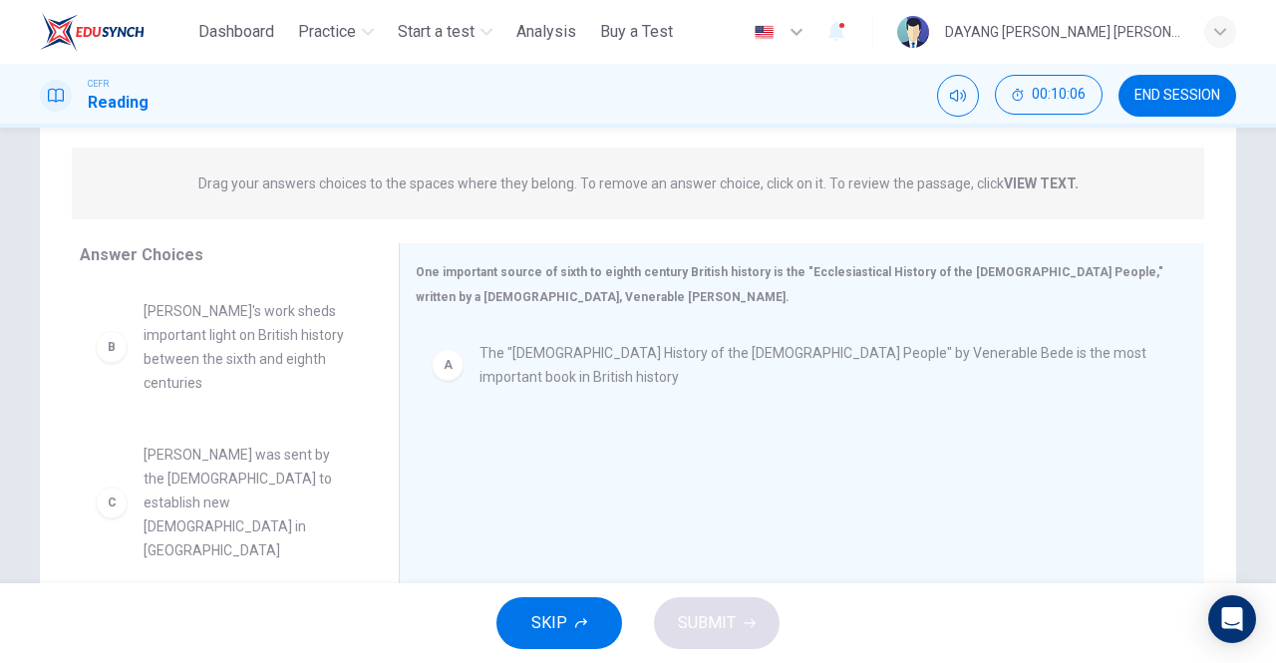
click at [1003, 171] on span "Drag your answers choices to the spaces where they belong. To remove an answer …" at bounding box center [638, 183] width 880 height 24
click at [1036, 177] on strong "VIEW TEXT." at bounding box center [1041, 183] width 75 height 16
click at [1045, 187] on strong "VIEW TEXT." at bounding box center [1041, 183] width 75 height 16
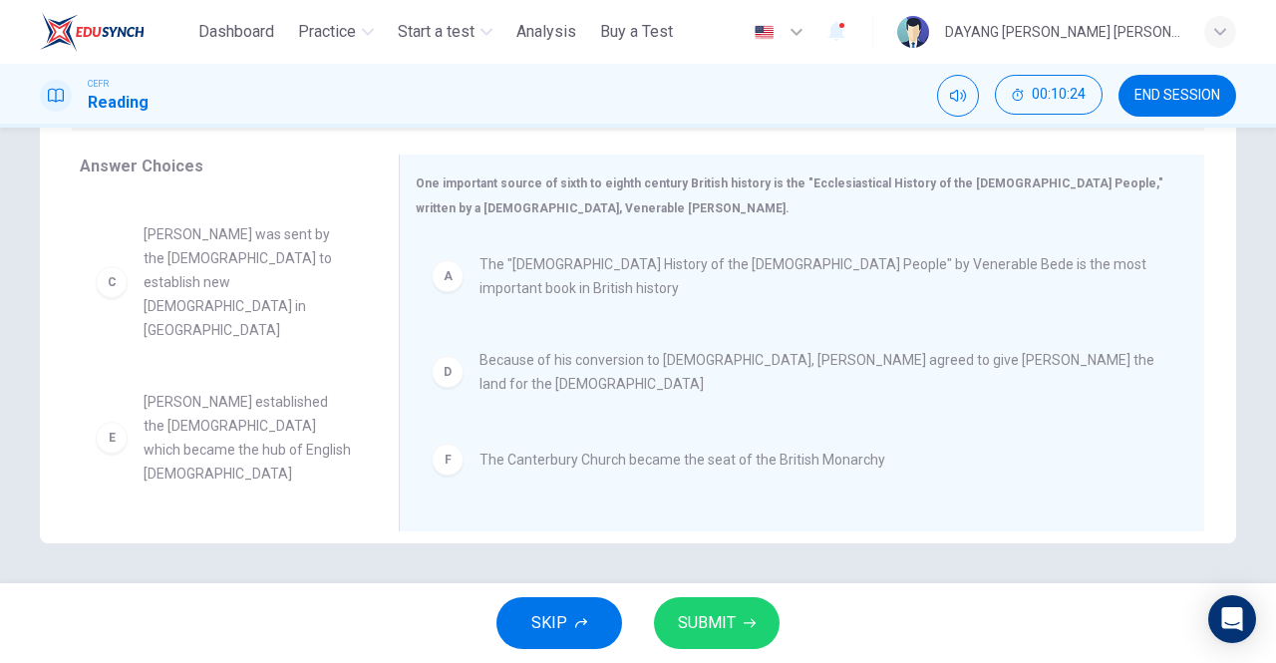
scroll to position [36, 0]
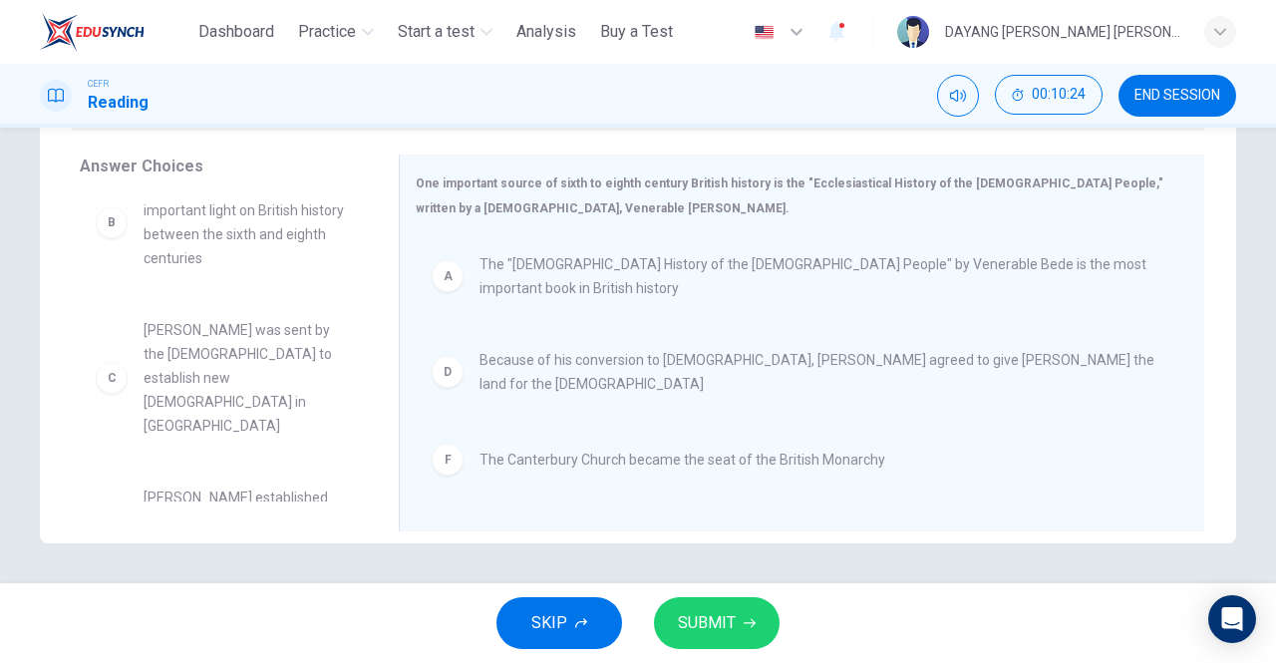
click at [719, 631] on span "SUBMIT" at bounding box center [707, 623] width 58 height 28
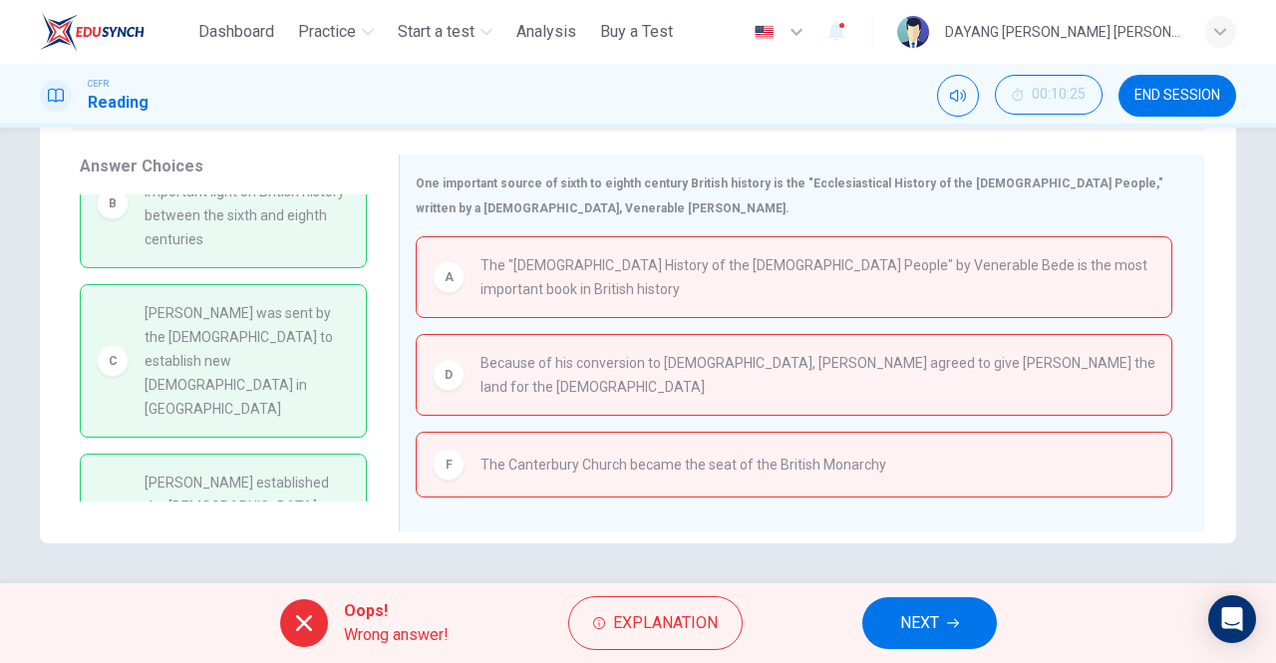
scroll to position [64, 0]
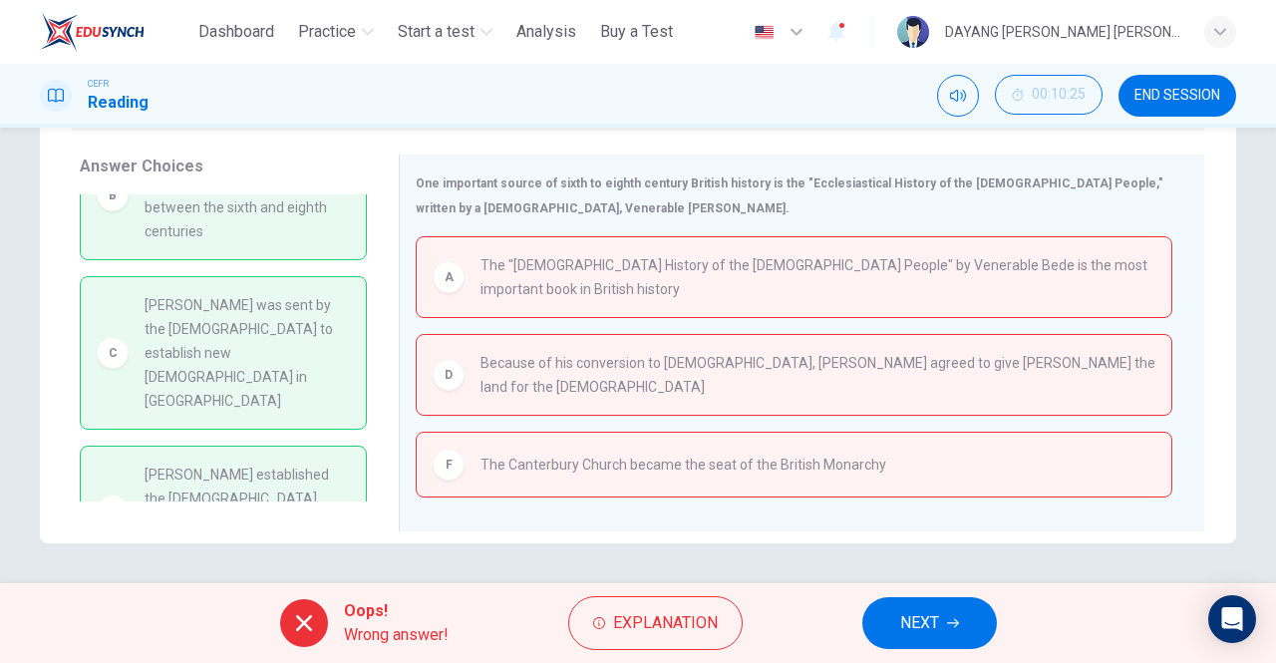
click at [903, 619] on span "NEXT" at bounding box center [919, 623] width 39 height 28
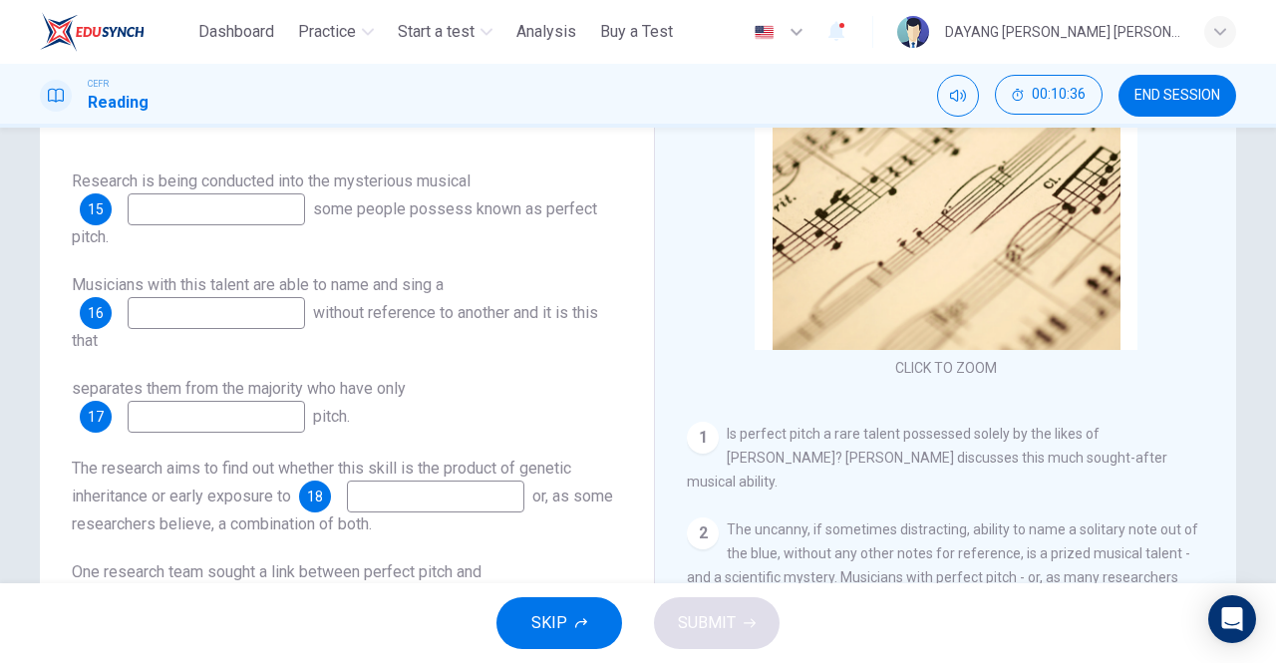
scroll to position [239, 0]
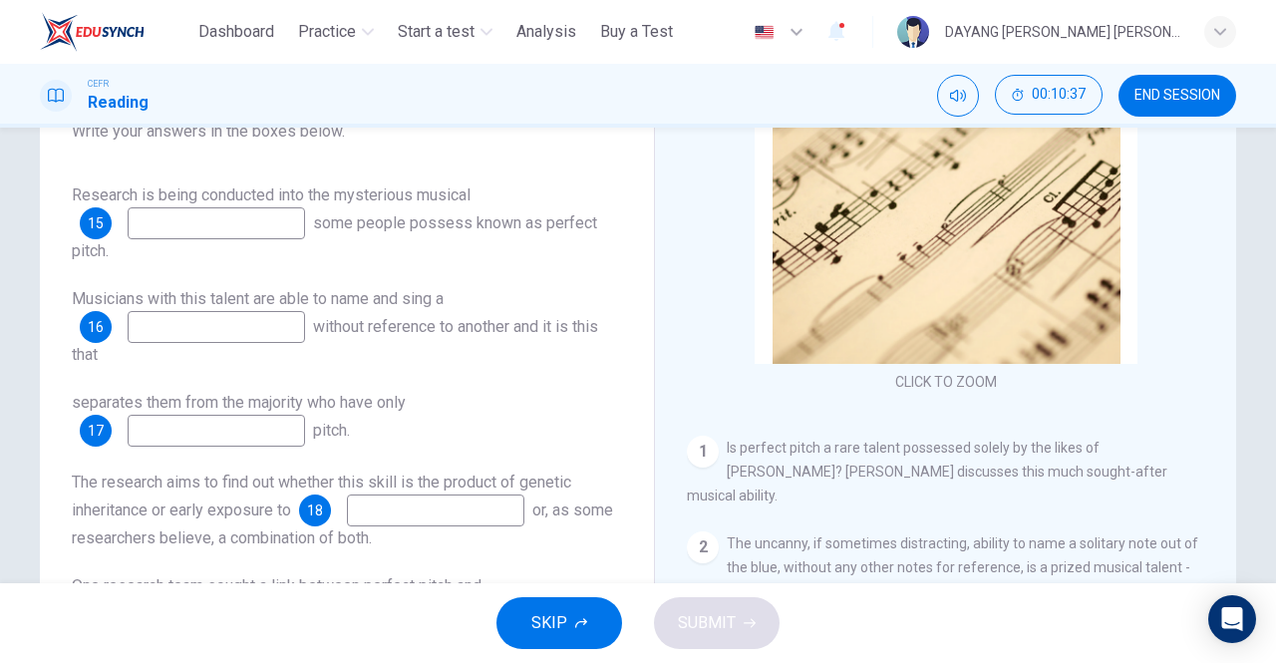
click at [560, 635] on span "SKIP" at bounding box center [549, 623] width 36 height 28
